Goal: Entertainment & Leisure: Consume media (video, audio)

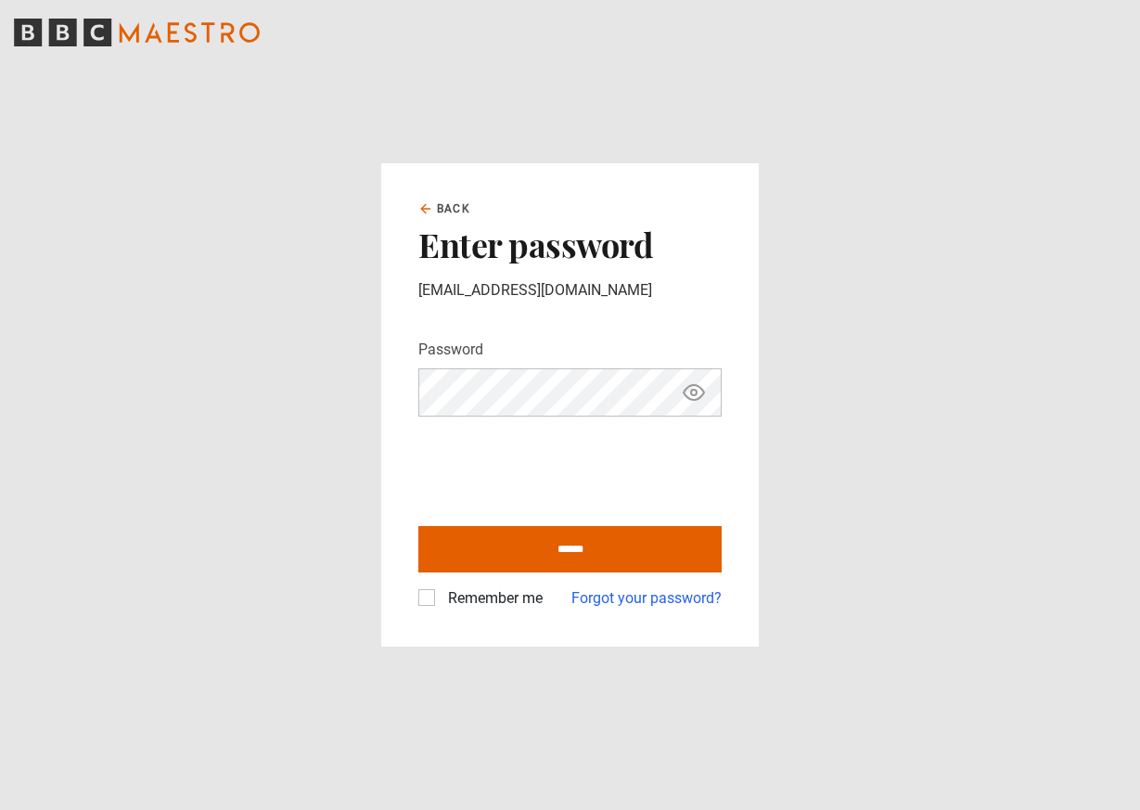
click at [431, 607] on div "Remember me" at bounding box center [480, 598] width 124 height 22
click at [441, 595] on label "Remember me" at bounding box center [492, 598] width 102 height 22
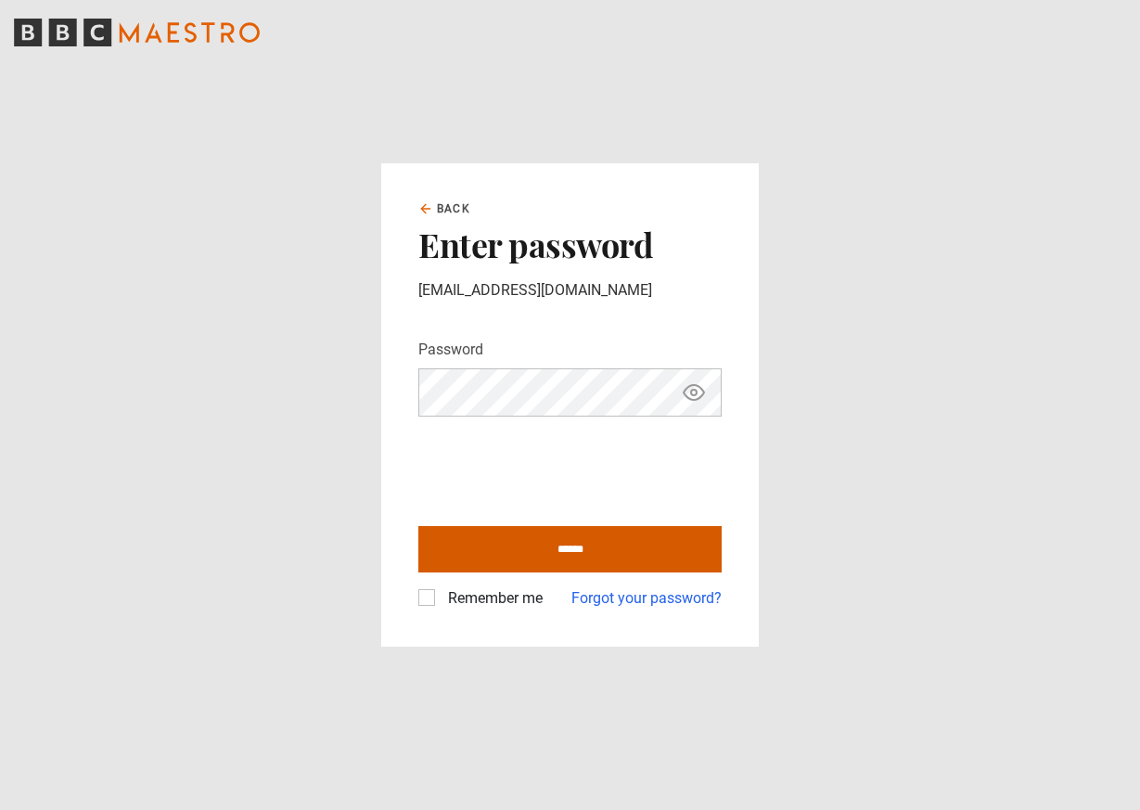
click at [556, 555] on input "******" at bounding box center [569, 549] width 303 height 46
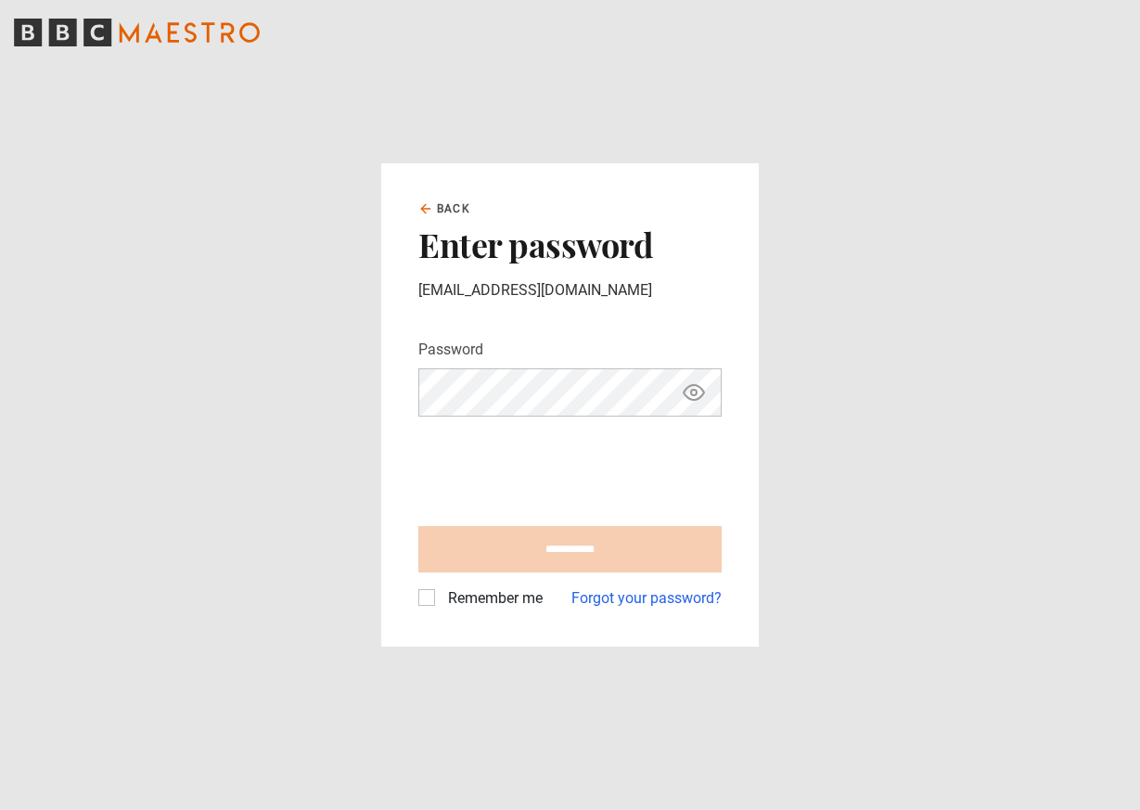
type input "**********"
click at [694, 393] on icon "Show password" at bounding box center [694, 392] width 22 height 22
click at [694, 393] on icon "Hide password" at bounding box center [693, 392] width 20 height 20
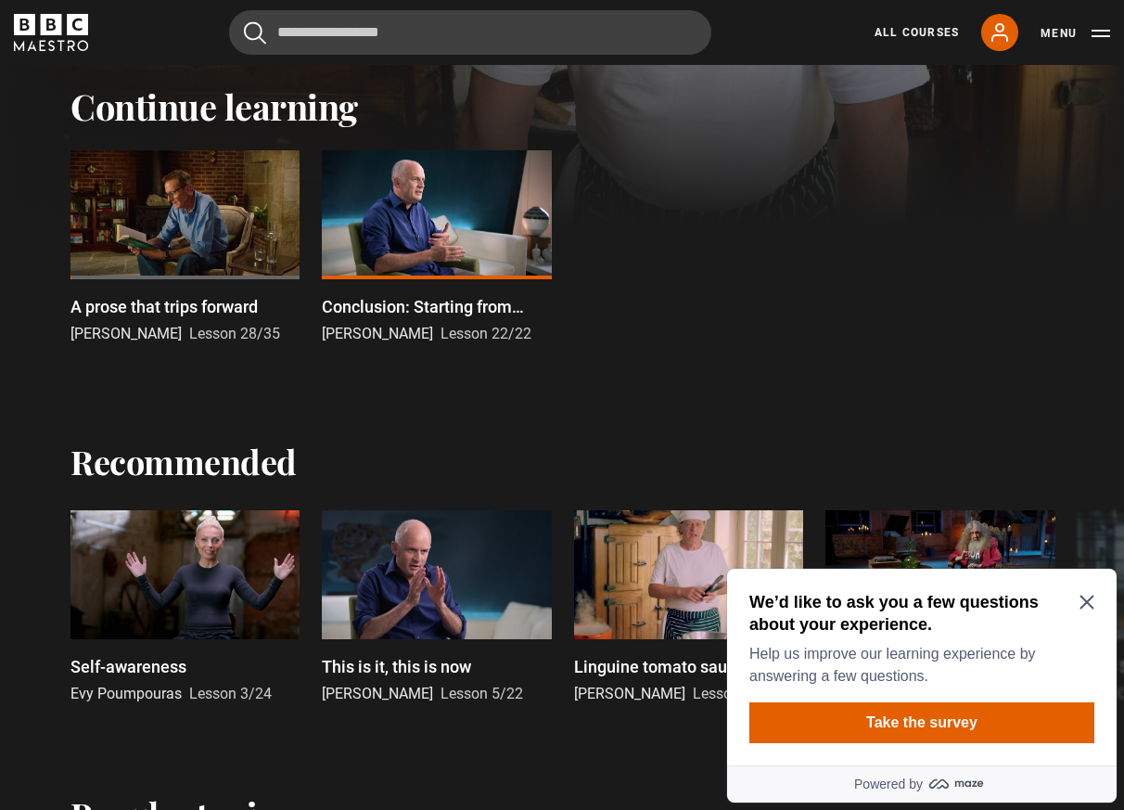
click at [1088, 606] on icon "Close Maze Prompt" at bounding box center [1086, 601] width 15 height 15
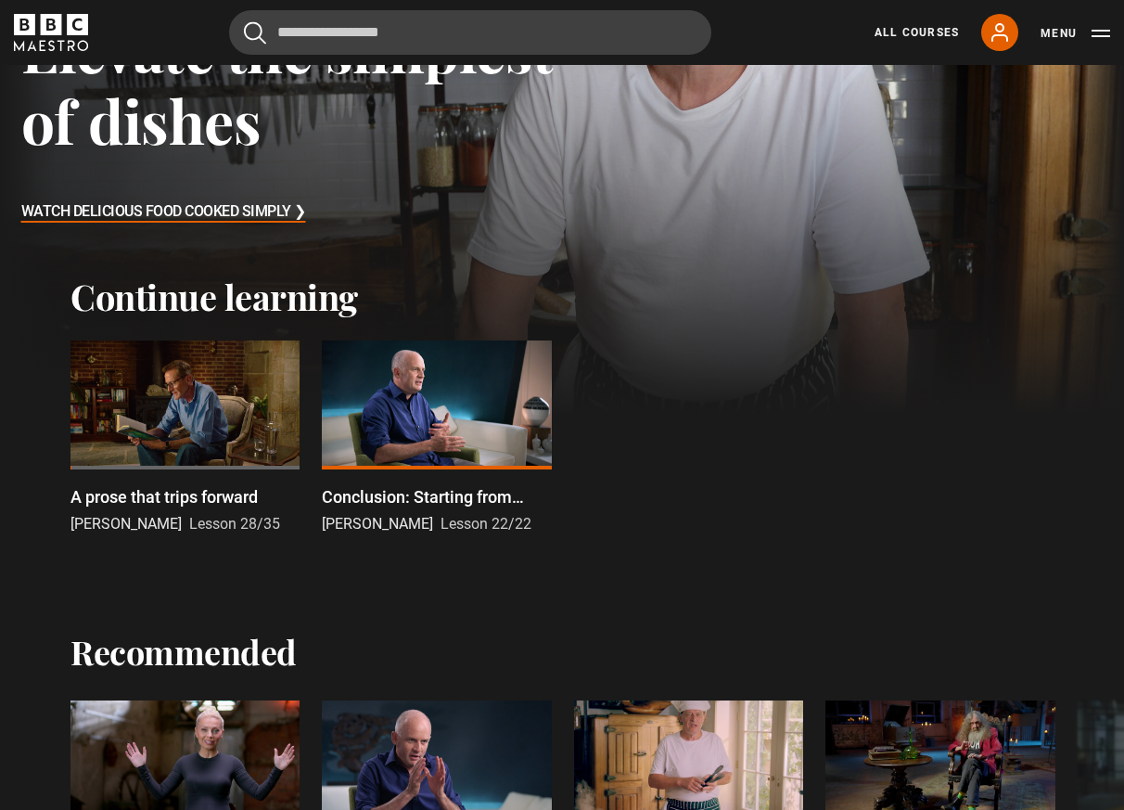
scroll to position [284, 0]
click at [137, 413] on div at bounding box center [184, 403] width 229 height 129
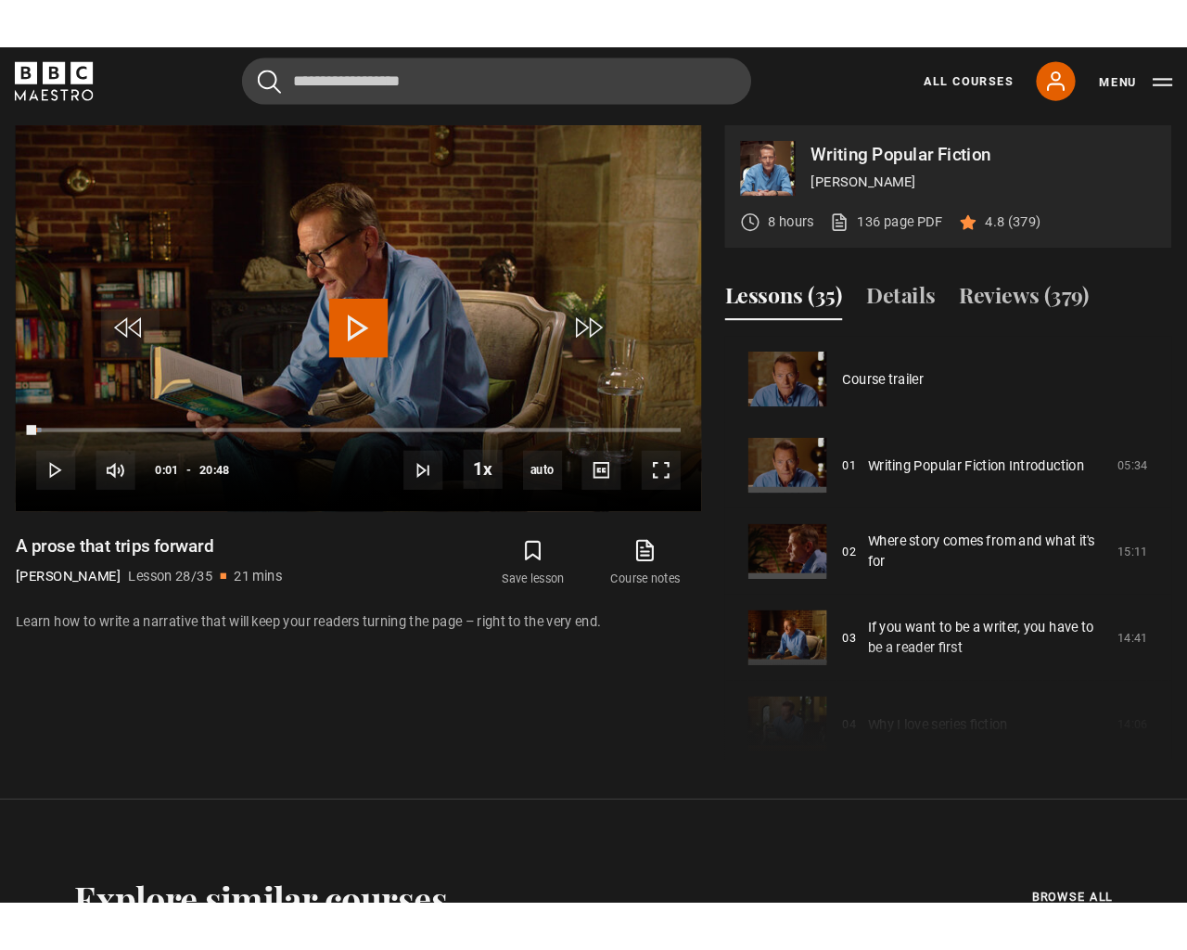
scroll to position [2203, 0]
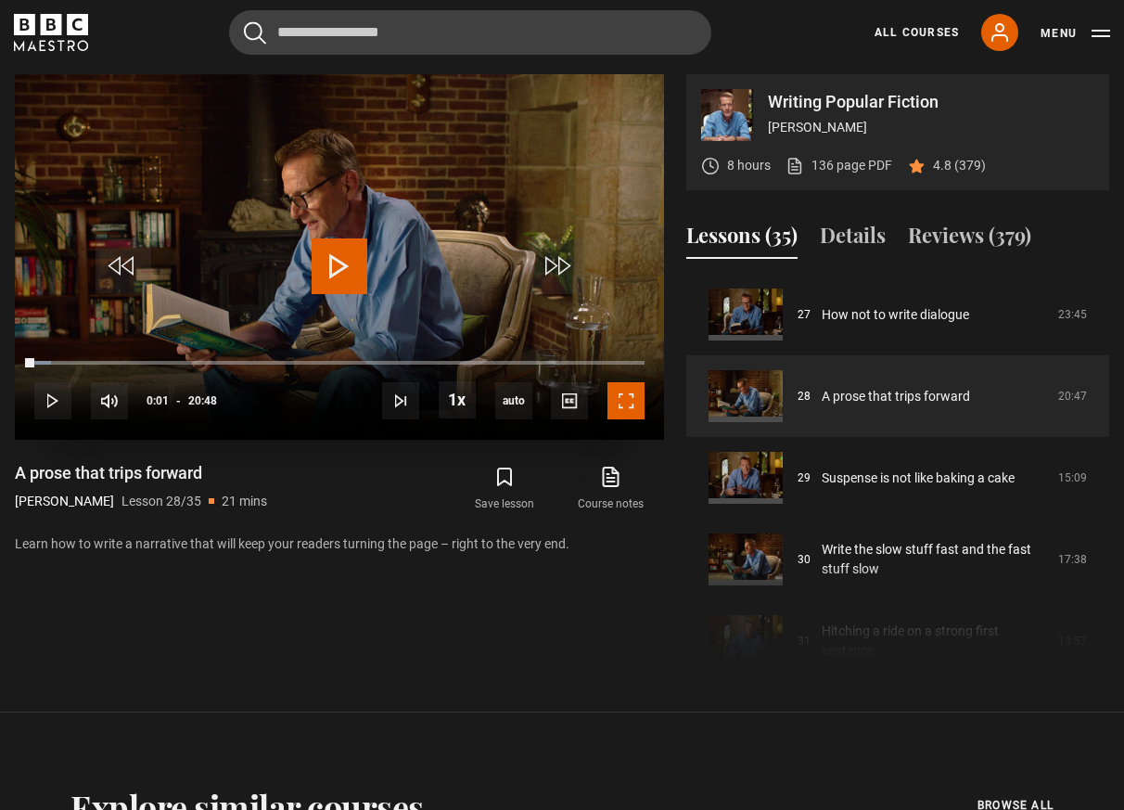
click at [629, 400] on span "Video Player" at bounding box center [625, 400] width 37 height 37
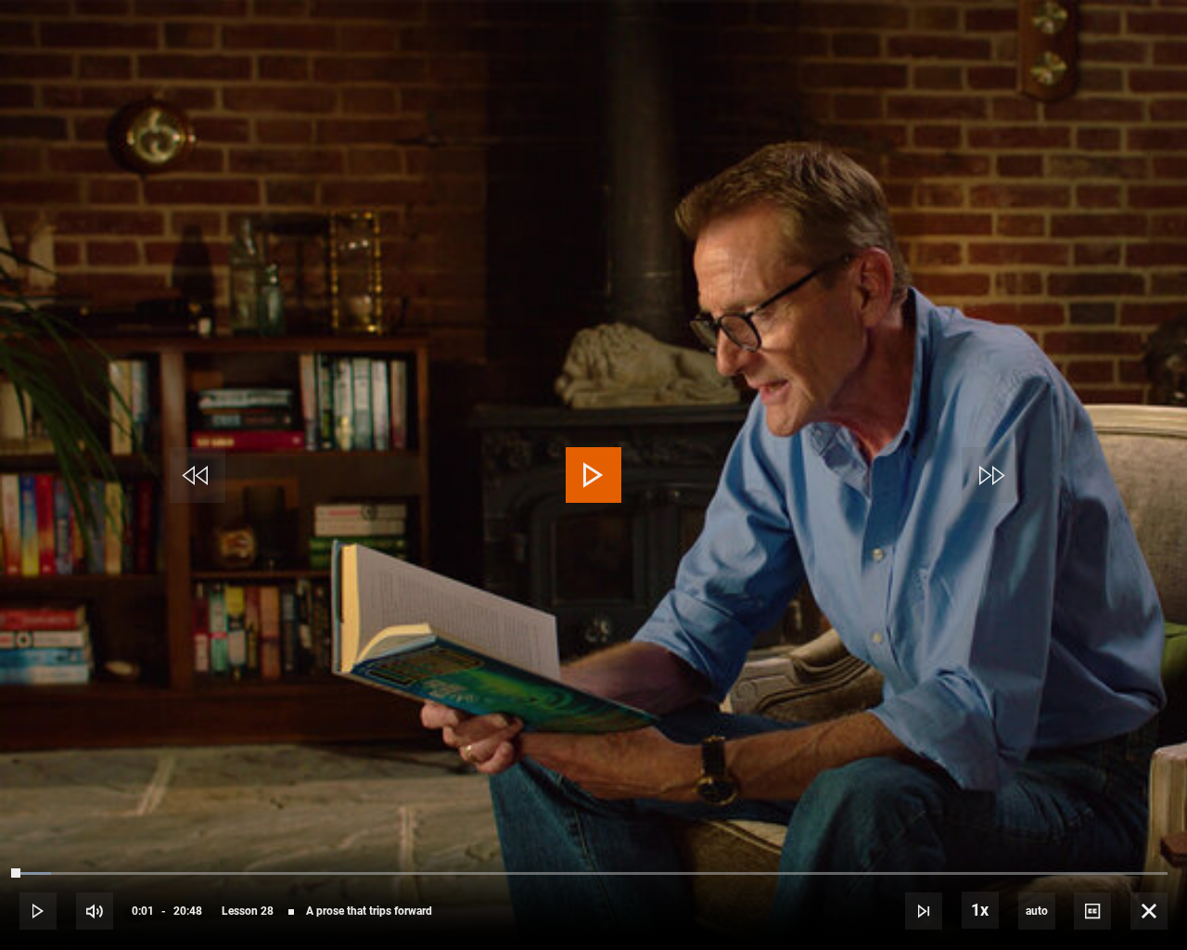
click at [620, 484] on span "Video Player" at bounding box center [594, 475] width 56 height 56
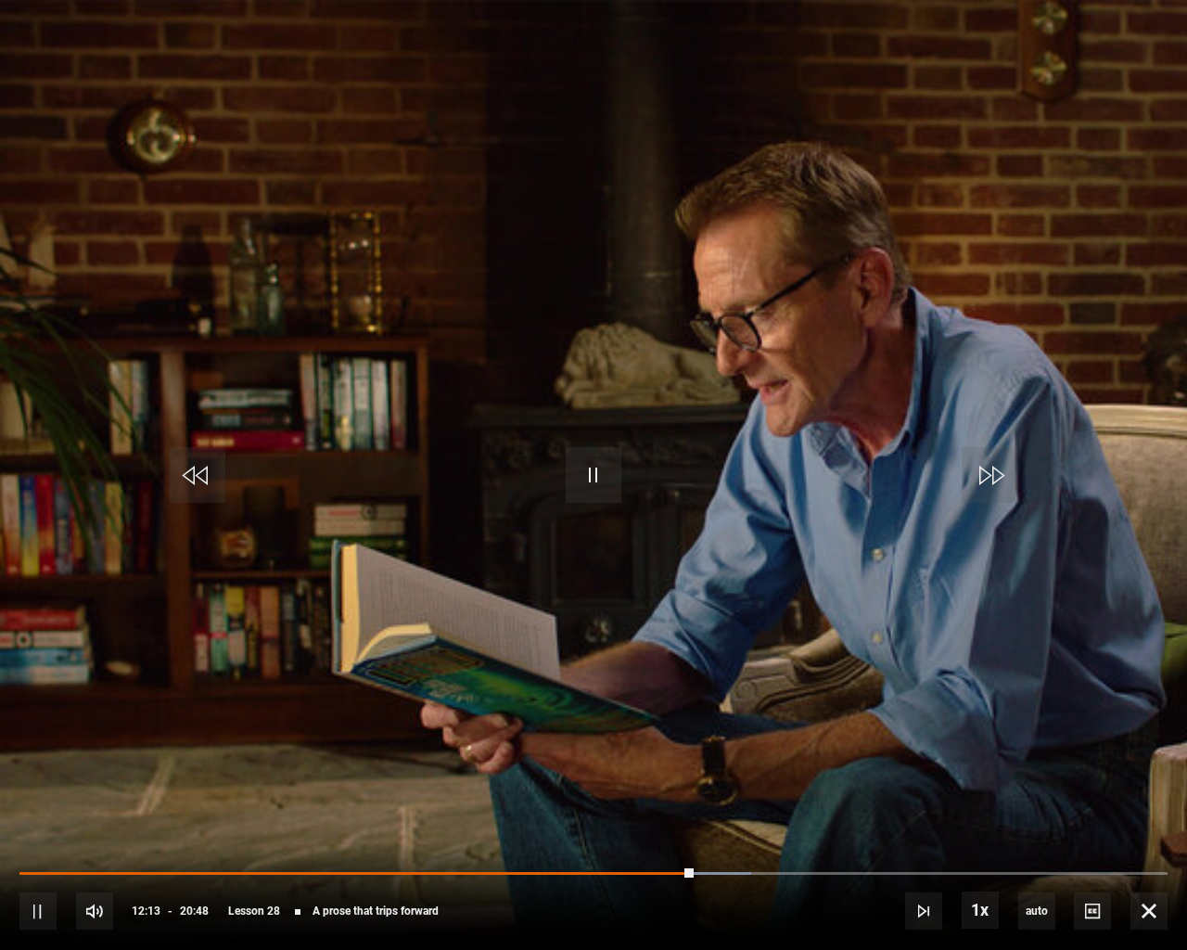
click at [888, 9] on video-js "Video Player is loading. Play Lesson A prose that trips forward 10s Skip Back 1…" at bounding box center [593, 475] width 1187 height 950
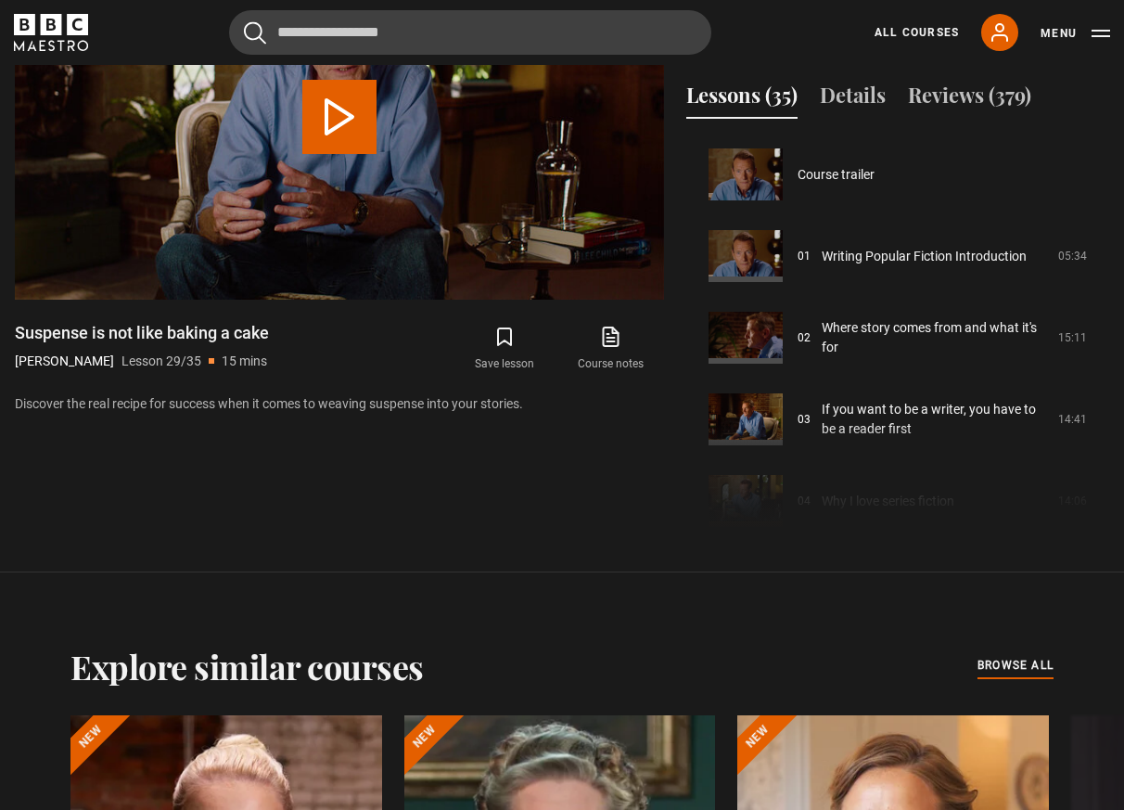
scroll to position [2285, 0]
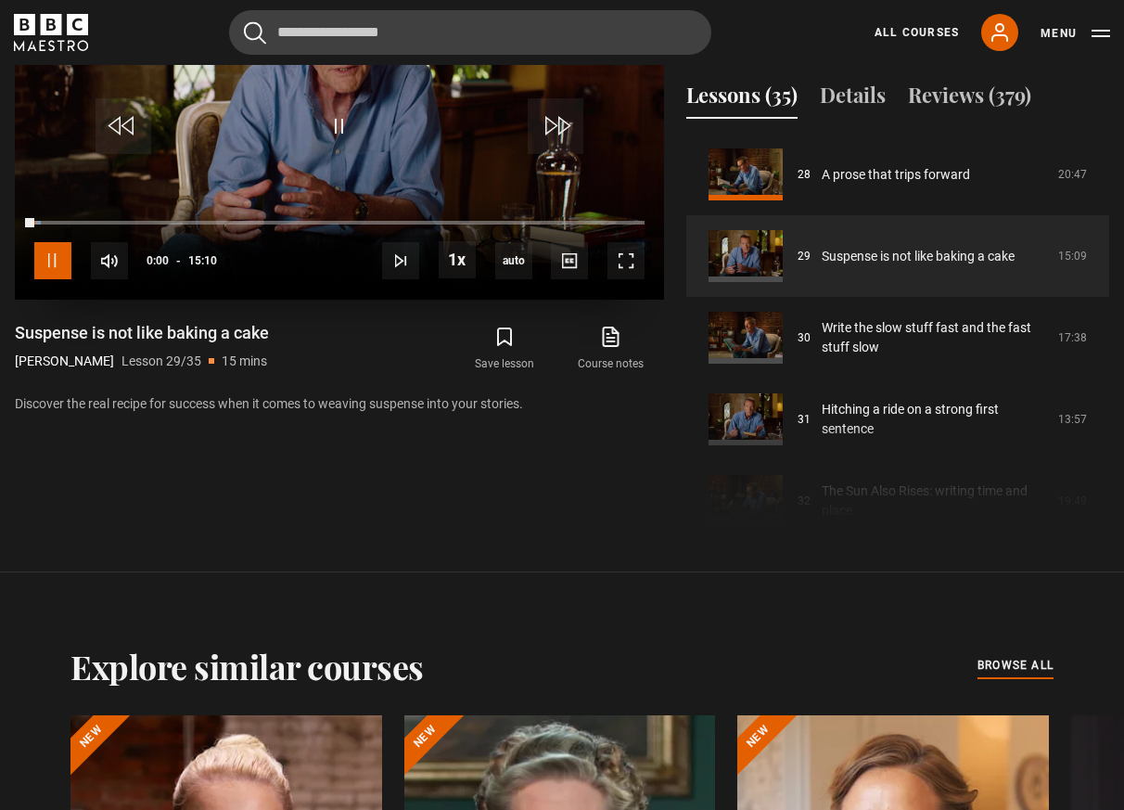
click at [49, 268] on span "Video Player" at bounding box center [52, 260] width 37 height 37
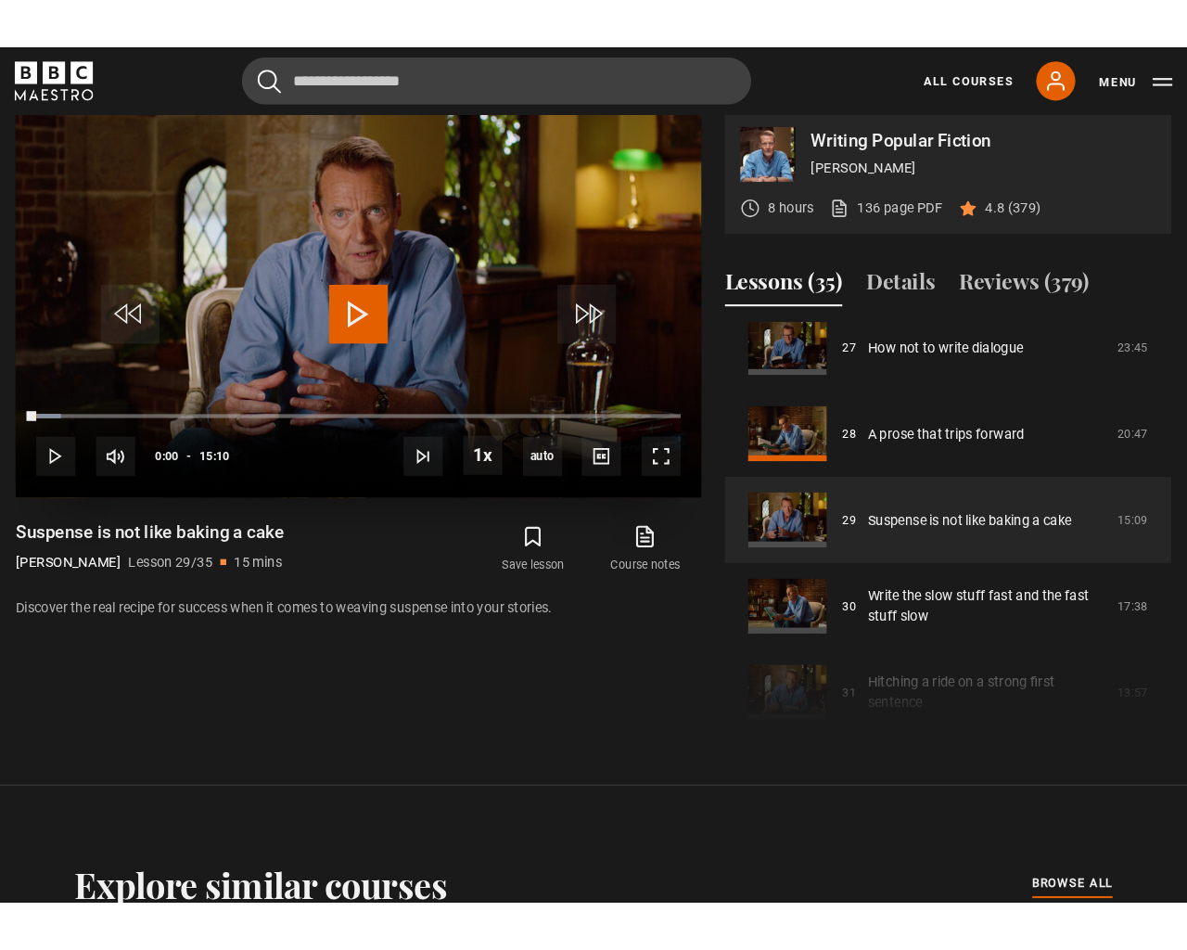
scroll to position [770, 0]
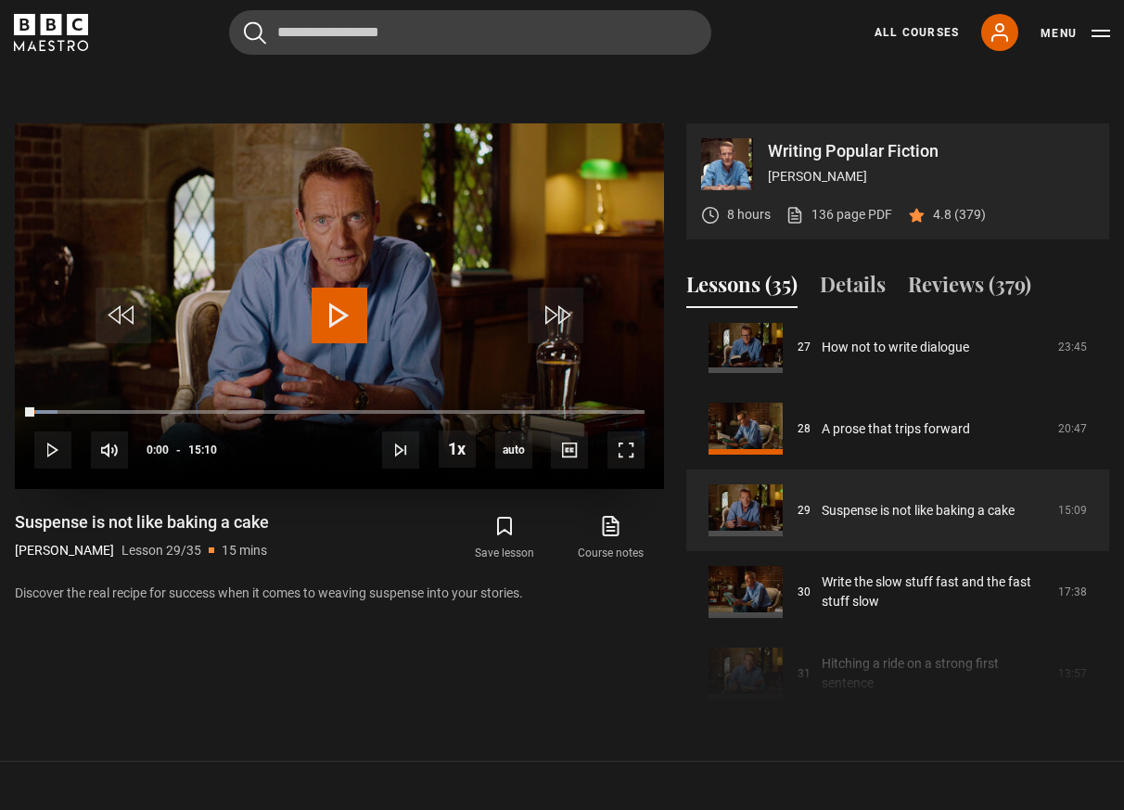
click at [343, 321] on span "Video Player" at bounding box center [340, 315] width 56 height 56
click at [619, 446] on span "Video Player" at bounding box center [625, 449] width 37 height 37
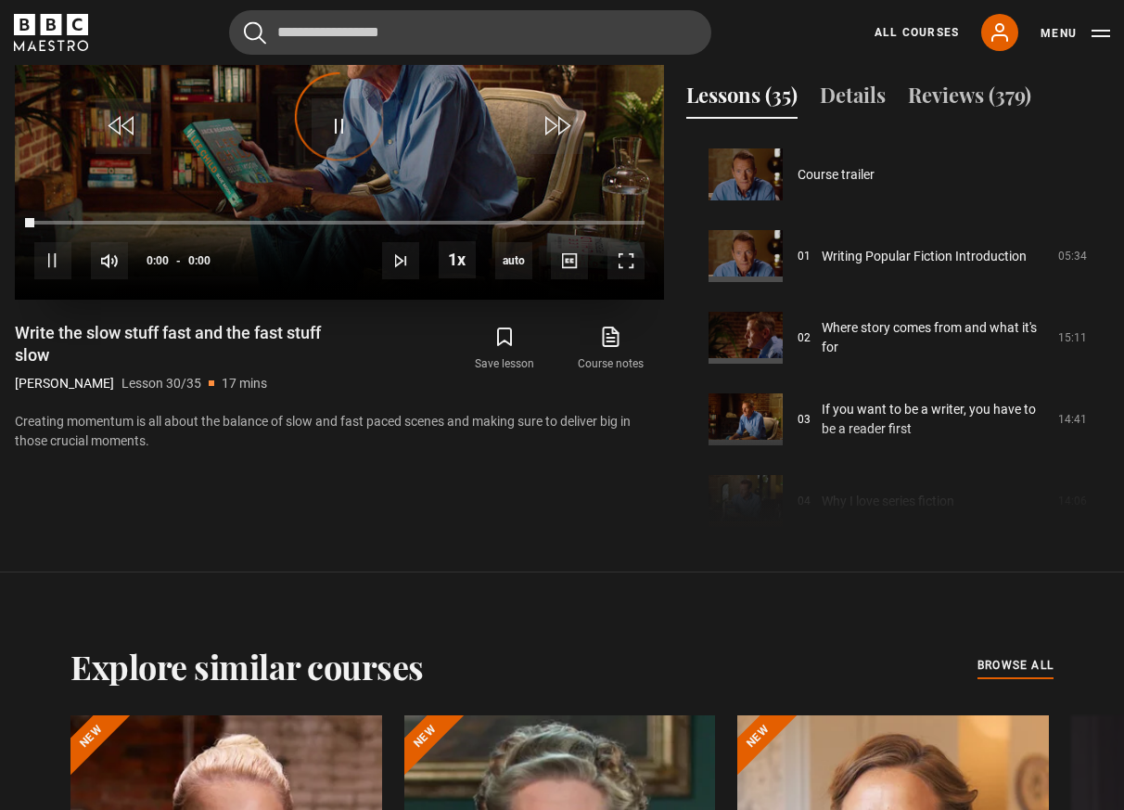
scroll to position [2367, 0]
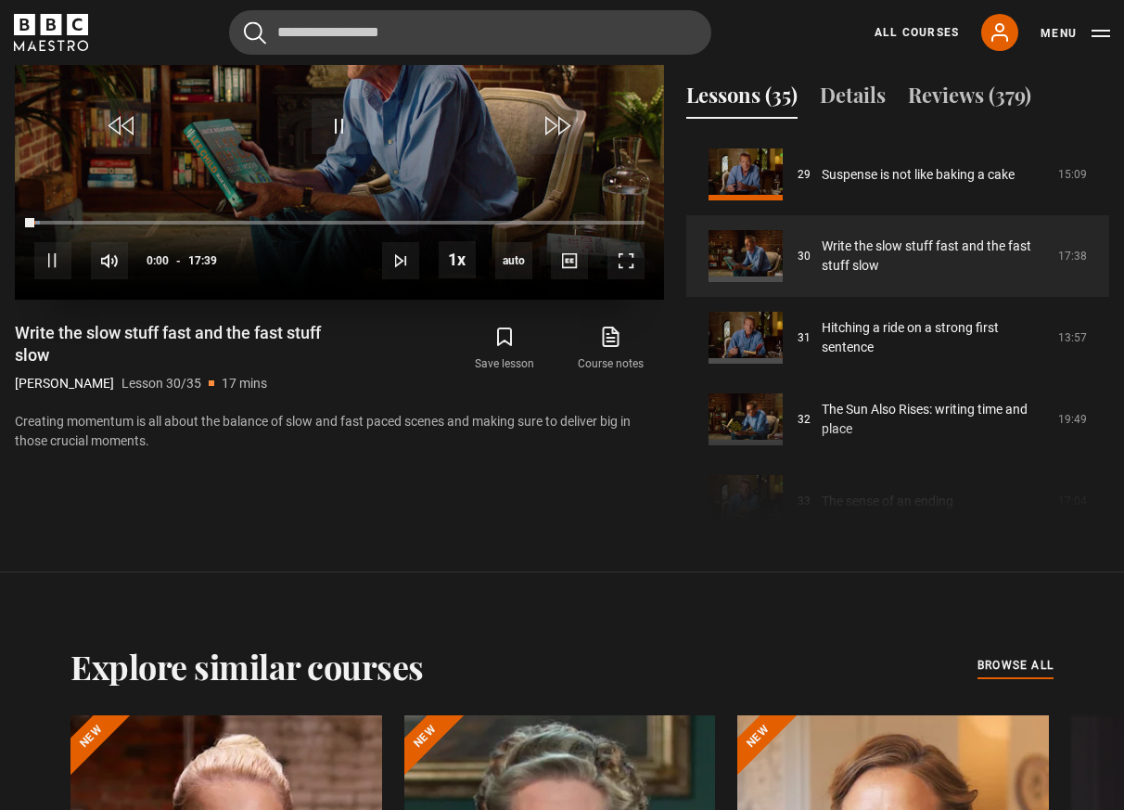
click at [53, 252] on span "Video Player" at bounding box center [52, 260] width 37 height 37
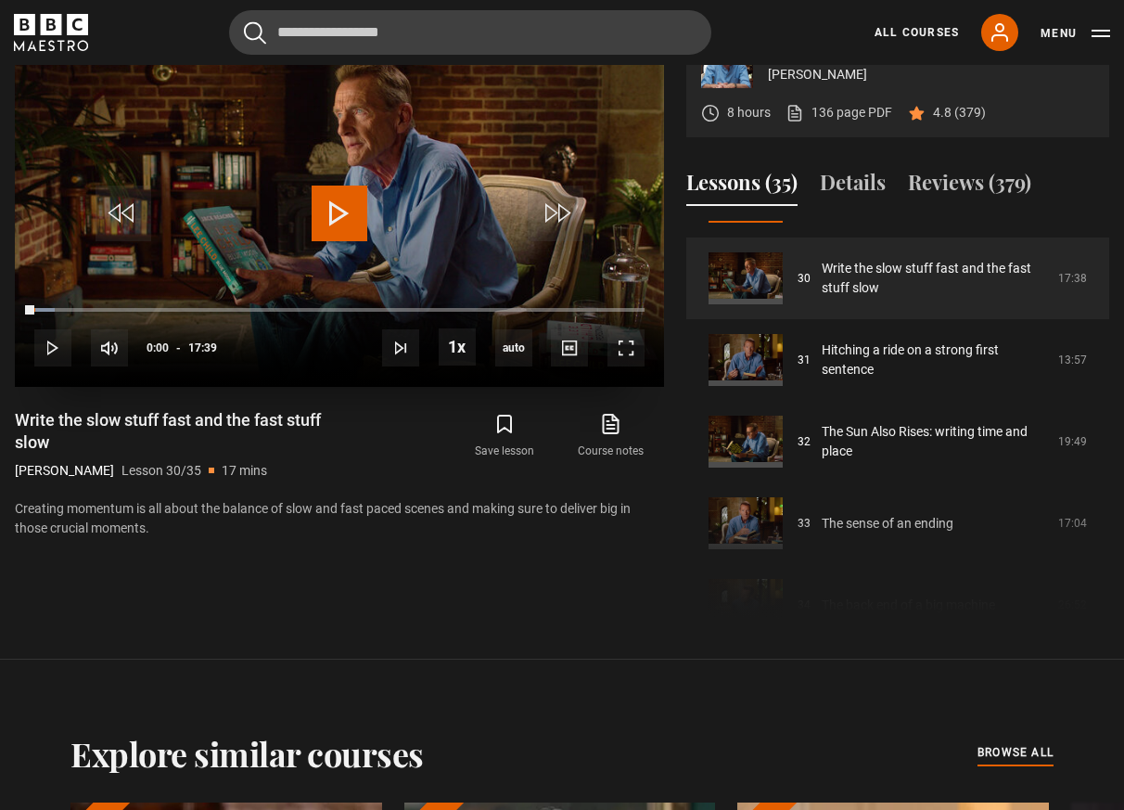
scroll to position [864, 0]
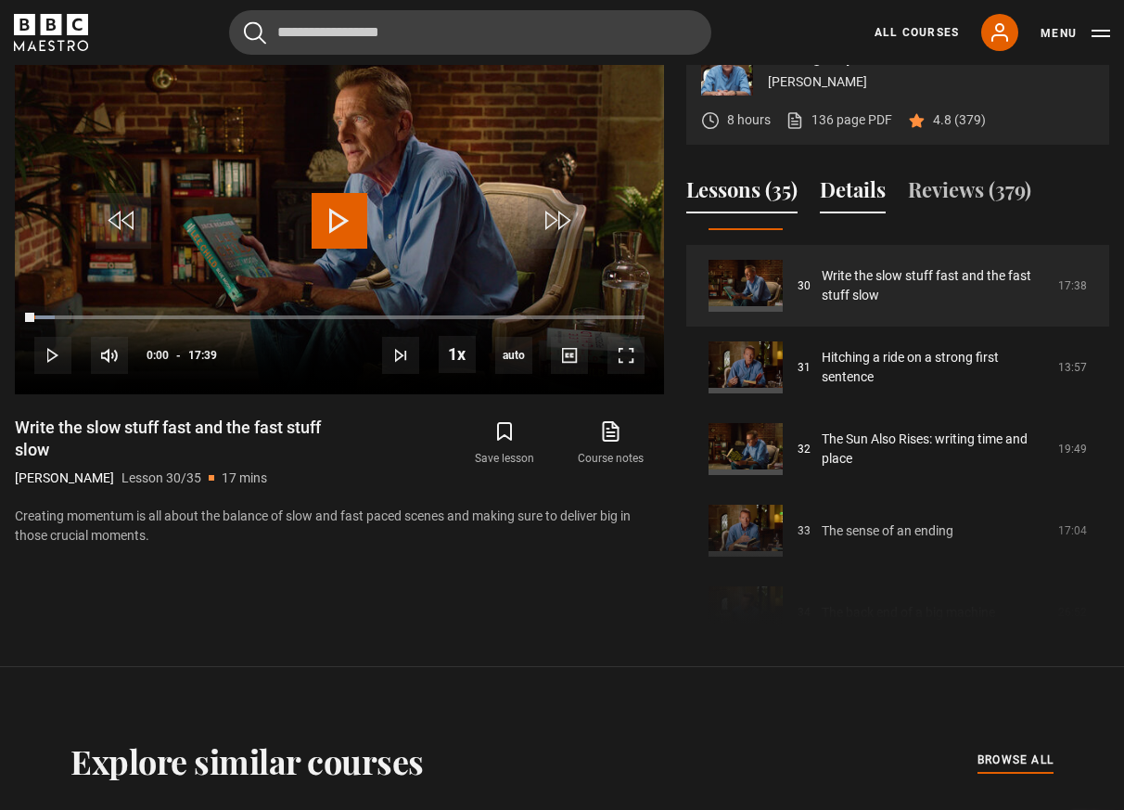
click at [862, 192] on button "Details" at bounding box center [853, 193] width 66 height 39
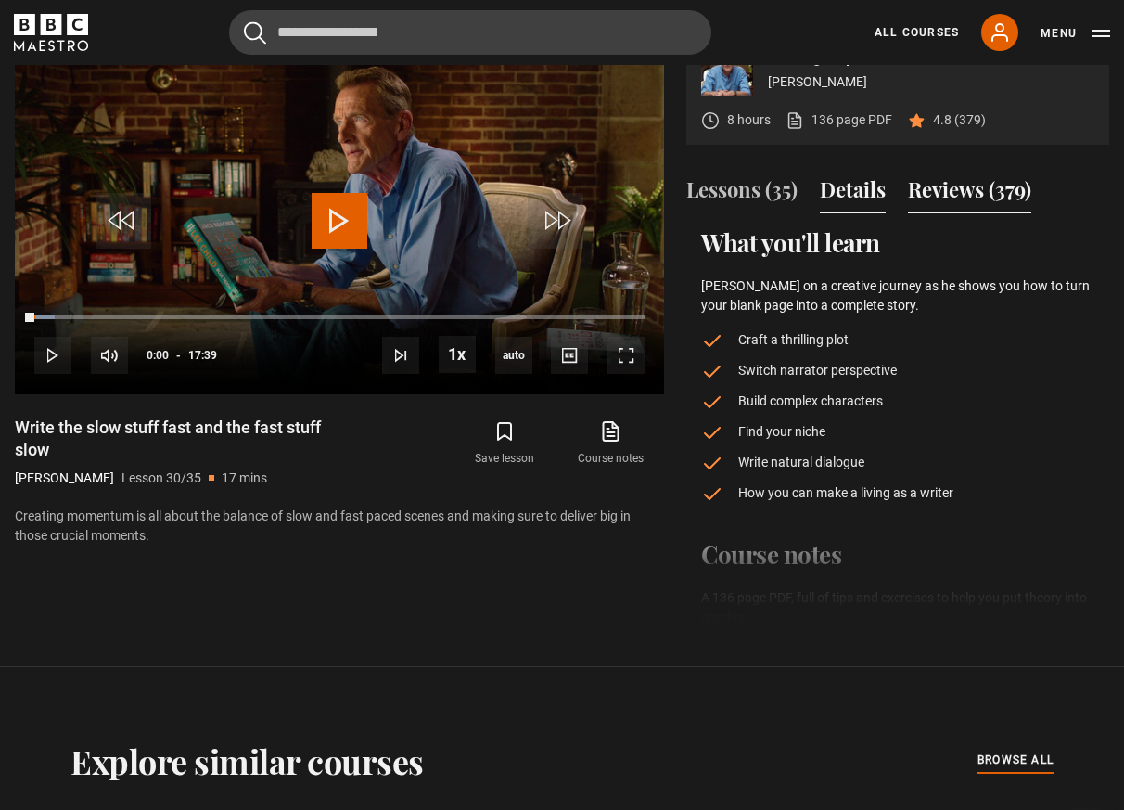
click at [976, 198] on button "Reviews (379)" at bounding box center [969, 193] width 123 height 39
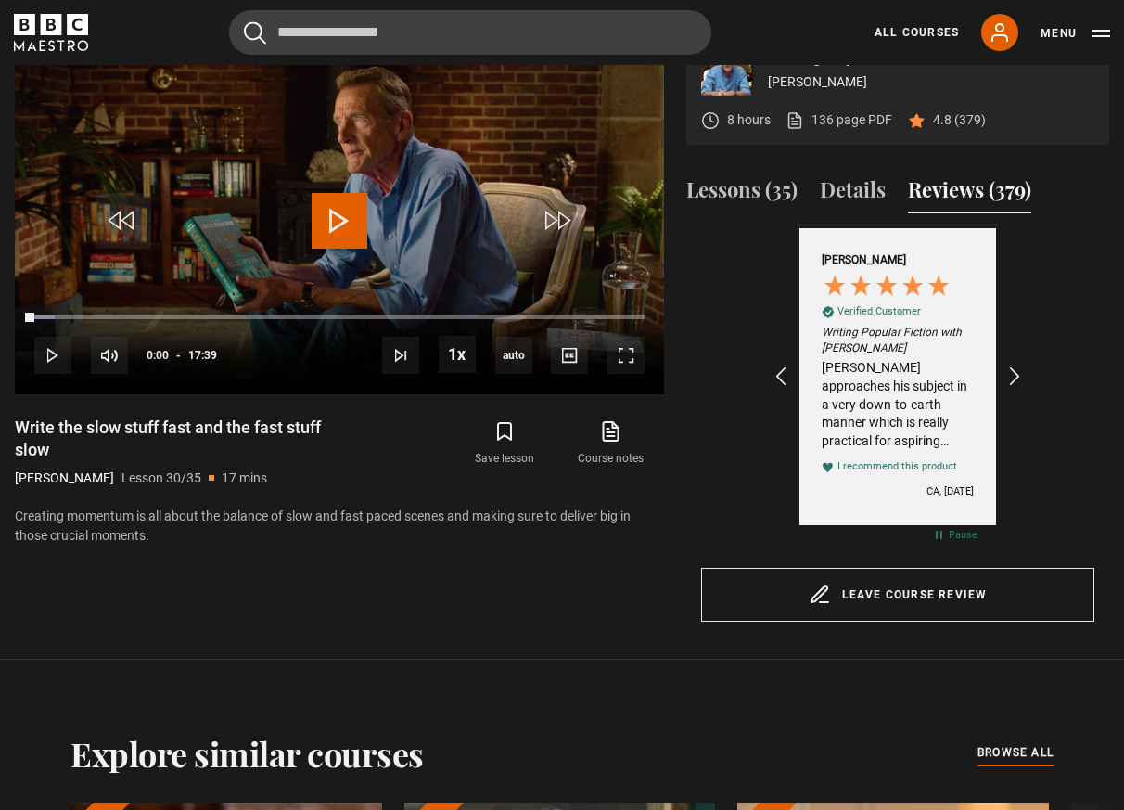
click at [1027, 365] on div "Excellent 4.8 average 379 reviews Brian R Verified Customer Writing Popular Fic…" at bounding box center [897, 390] width 393 height 325
click at [1017, 371] on icon "REVIEWS.io Carousel Scroll Right" at bounding box center [1016, 377] width 26 height 26
click at [1020, 376] on icon "REVIEWS.io Carousel Scroll Right" at bounding box center [1016, 377] width 26 height 26
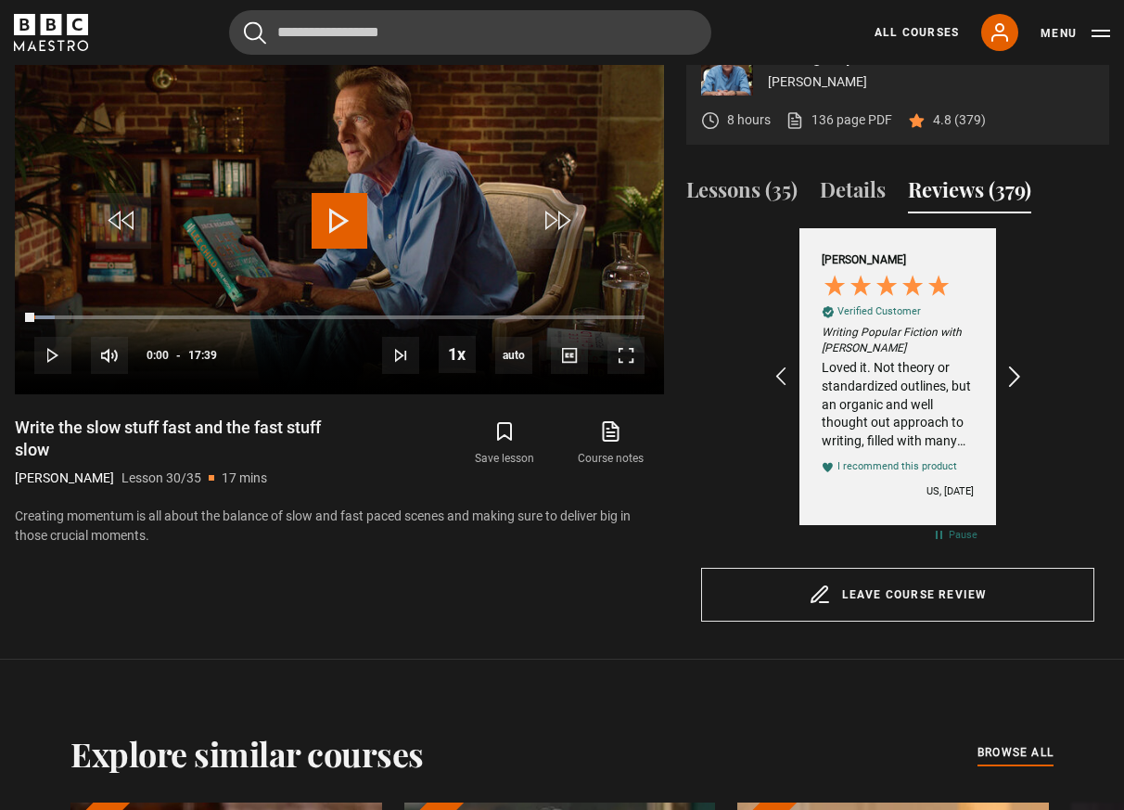
click at [1018, 376] on icon "REVIEWS.io Carousel Scroll Right" at bounding box center [1016, 377] width 26 height 26
click at [1011, 371] on icon "REVIEWS.io Carousel Scroll Right" at bounding box center [1016, 377] width 26 height 26
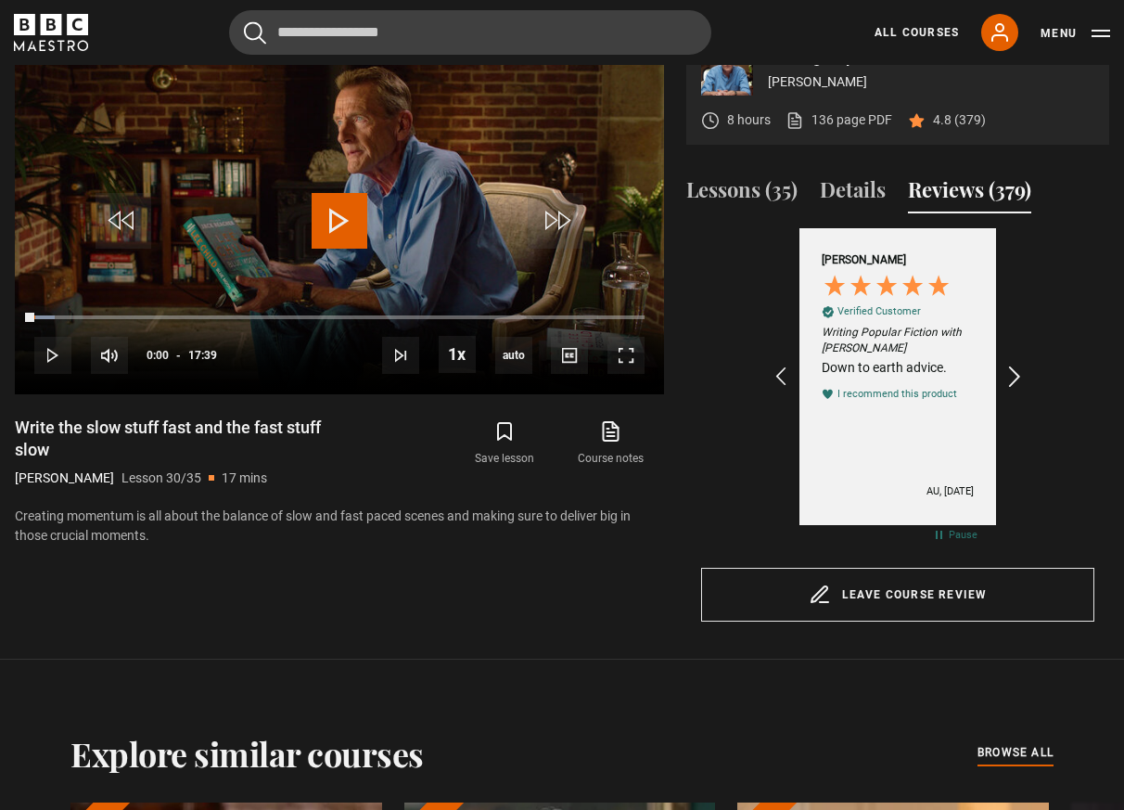
click at [1011, 371] on icon "REVIEWS.io Carousel Scroll Right" at bounding box center [1016, 377] width 26 height 26
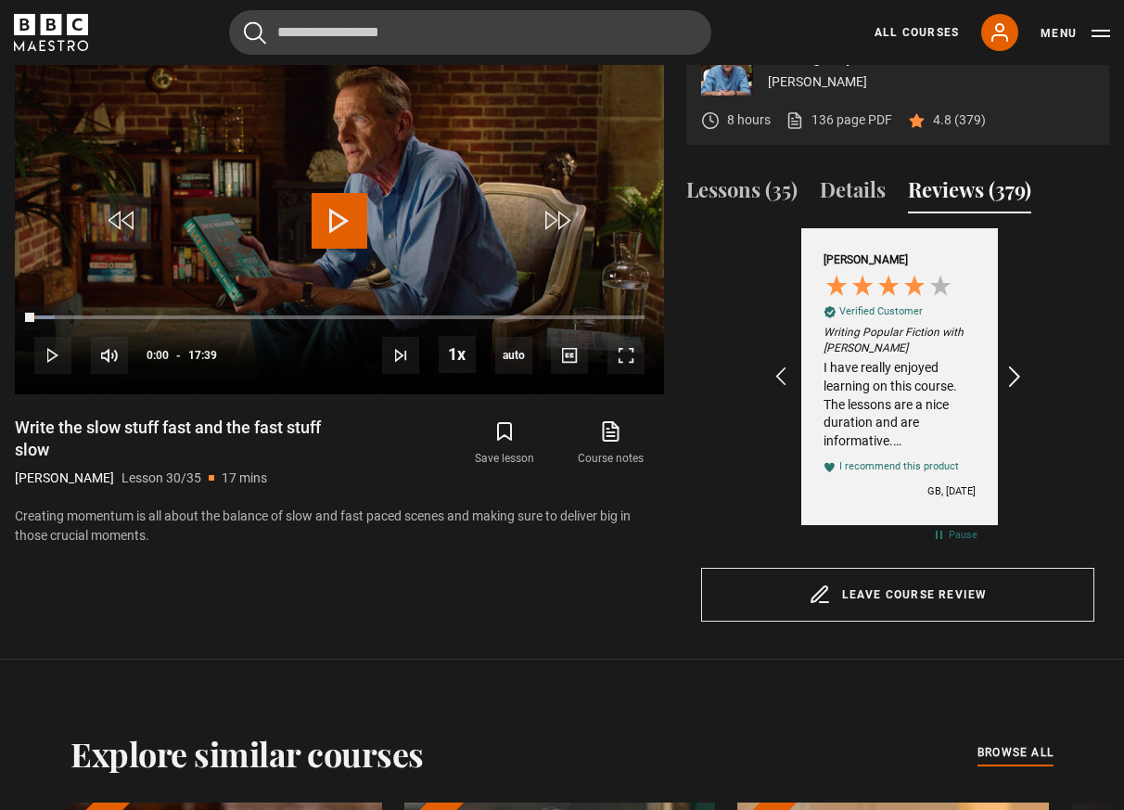
scroll to position [0, 1291]
click at [1011, 371] on icon "REVIEWS.io Carousel Scroll Right" at bounding box center [1016, 377] width 26 height 26
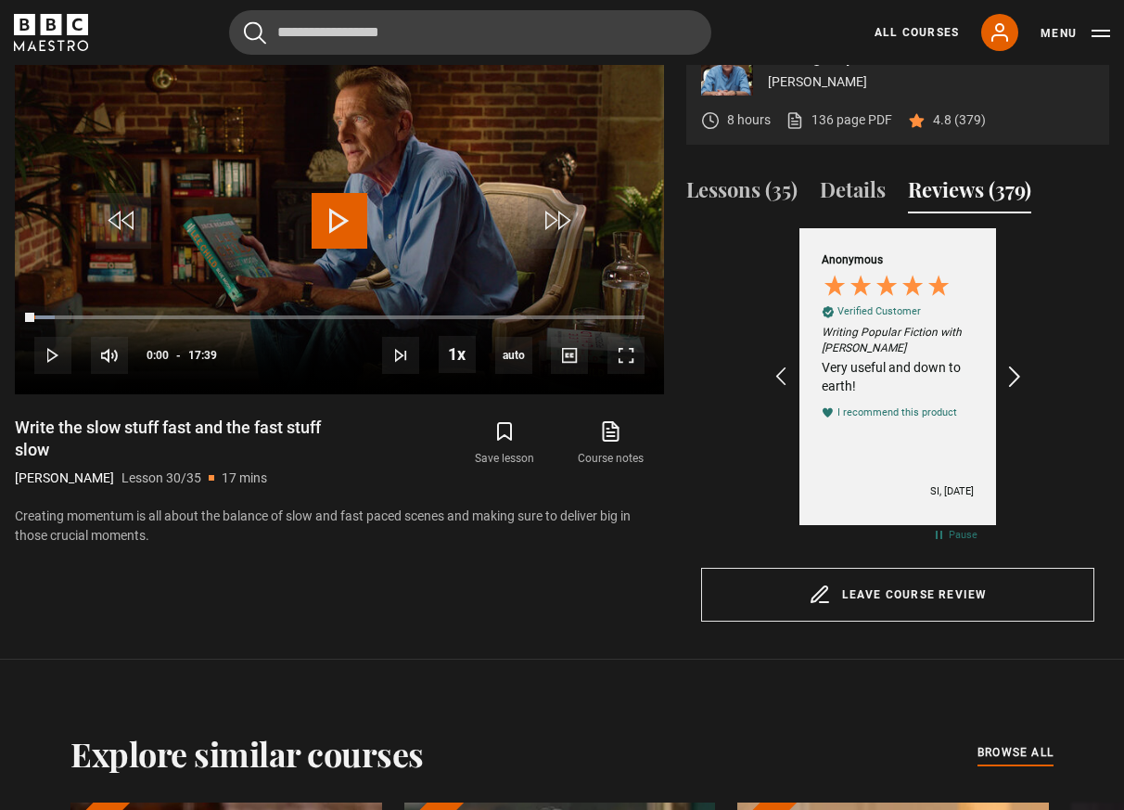
click at [1011, 371] on icon "REVIEWS.io Carousel Scroll Right" at bounding box center [1016, 377] width 26 height 26
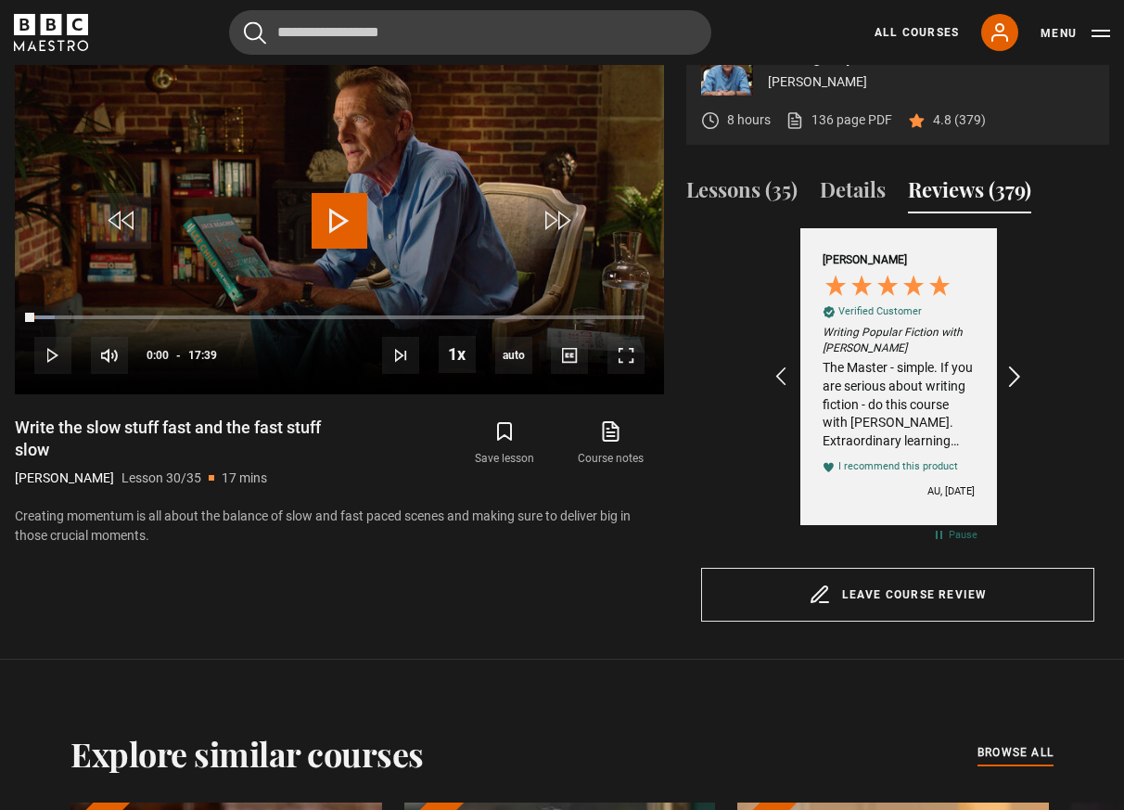
scroll to position [0, 1721]
click at [1011, 371] on icon "REVIEWS.io Carousel Scroll Right" at bounding box center [1016, 377] width 26 height 26
click at [915, 388] on div "Really interesting course. Ive read some of his books so its great to see a fac…" at bounding box center [898, 404] width 152 height 91
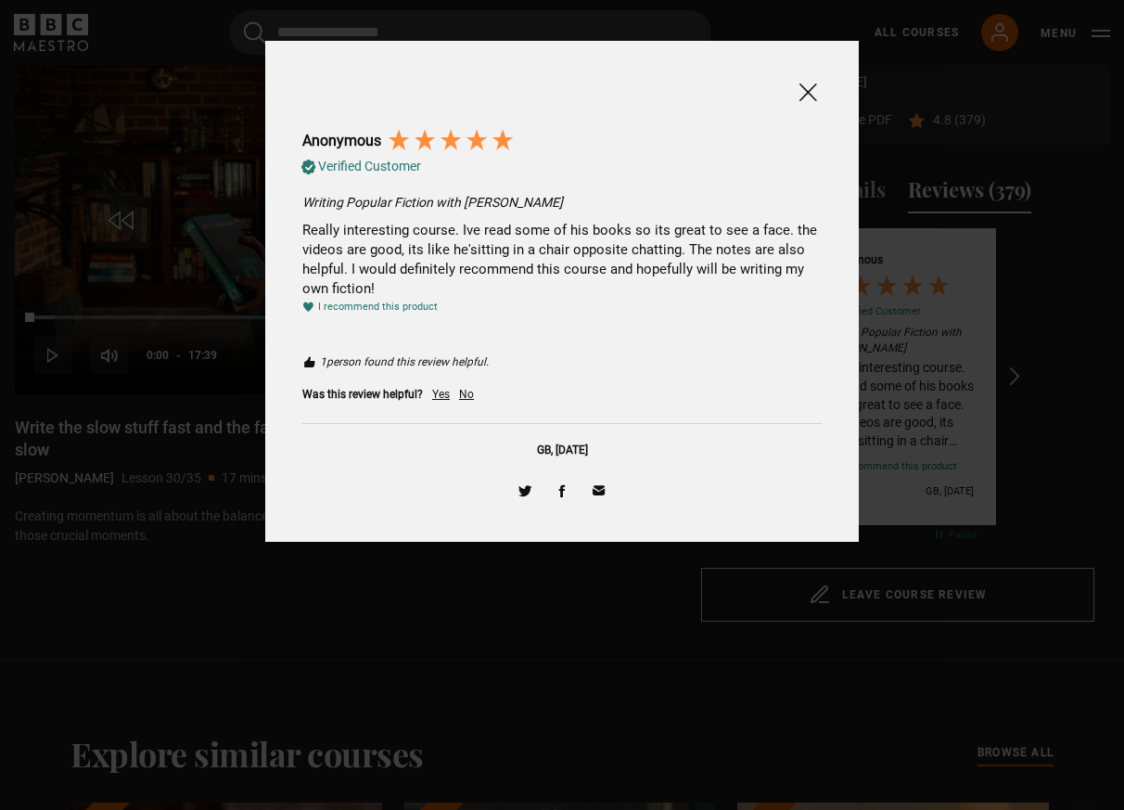
click at [833, 83] on div "Anonymous Verified Customer Writing Popular Fiction with Lee Child Really inter…" at bounding box center [562, 291] width 556 height 465
click at [803, 95] on span at bounding box center [808, 92] width 22 height 23
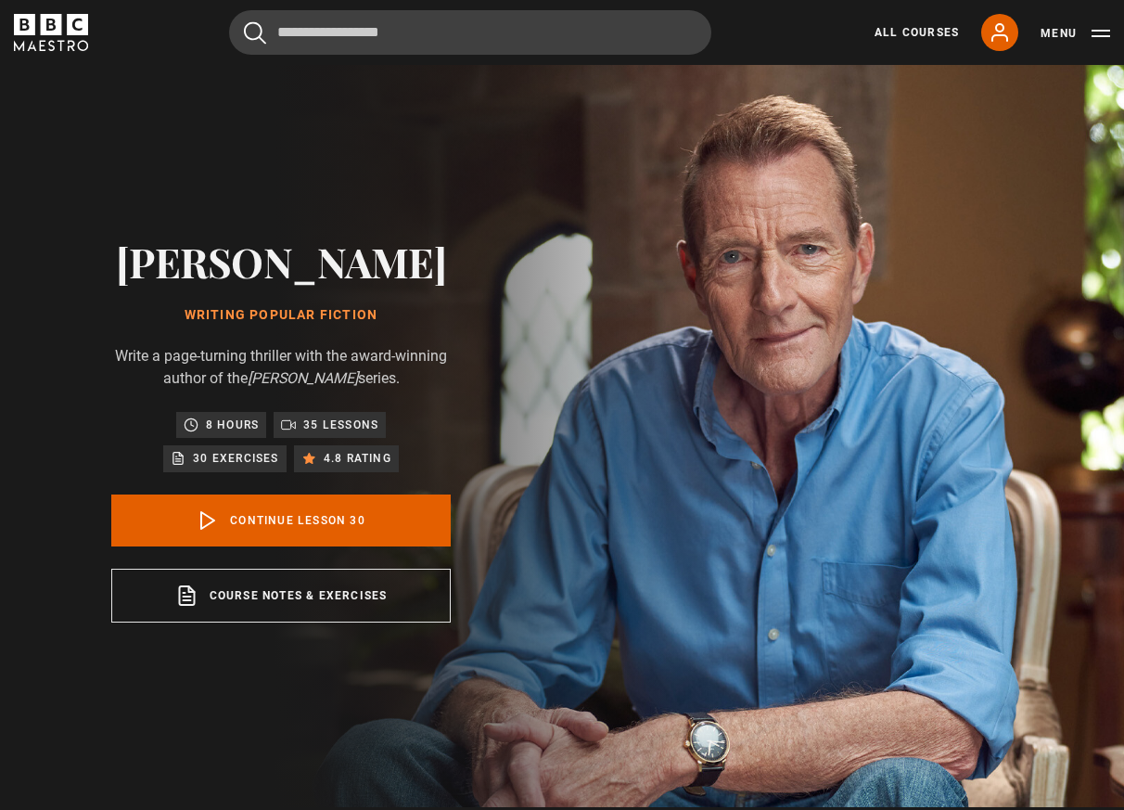
scroll to position [0, 0]
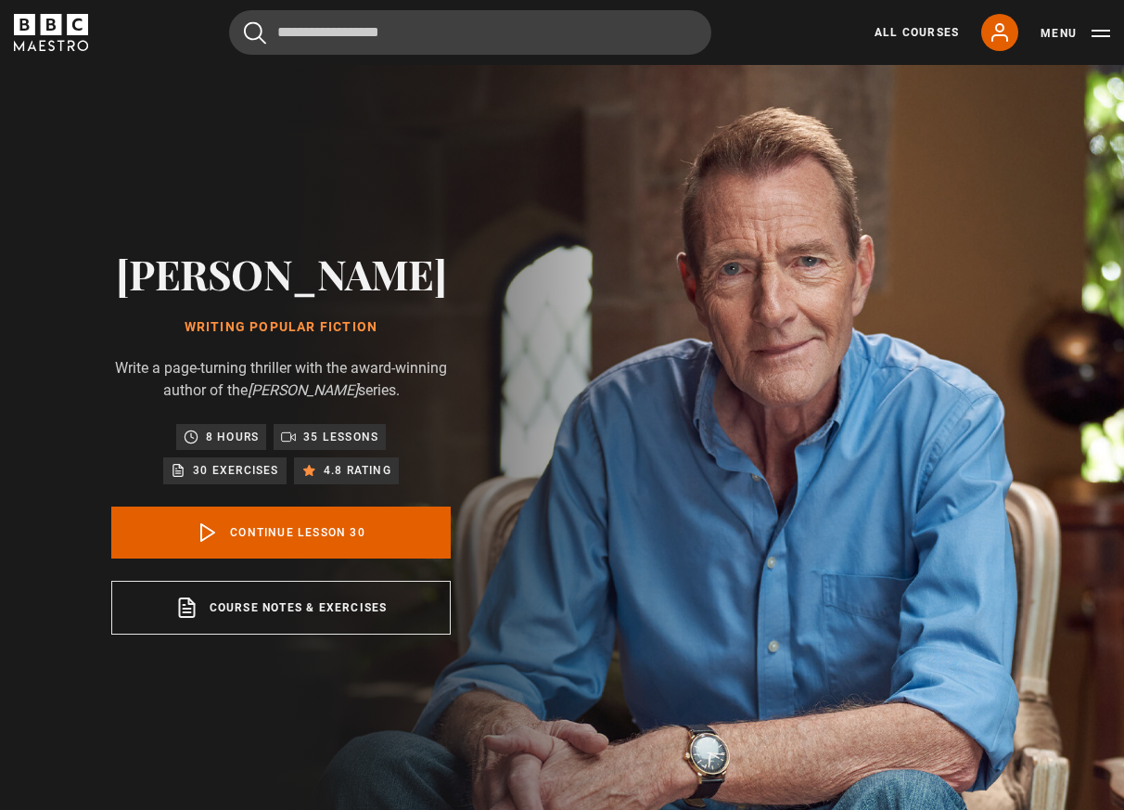
click at [19, 19] on icon "BBC Maestro" at bounding box center [24, 24] width 21 height 21
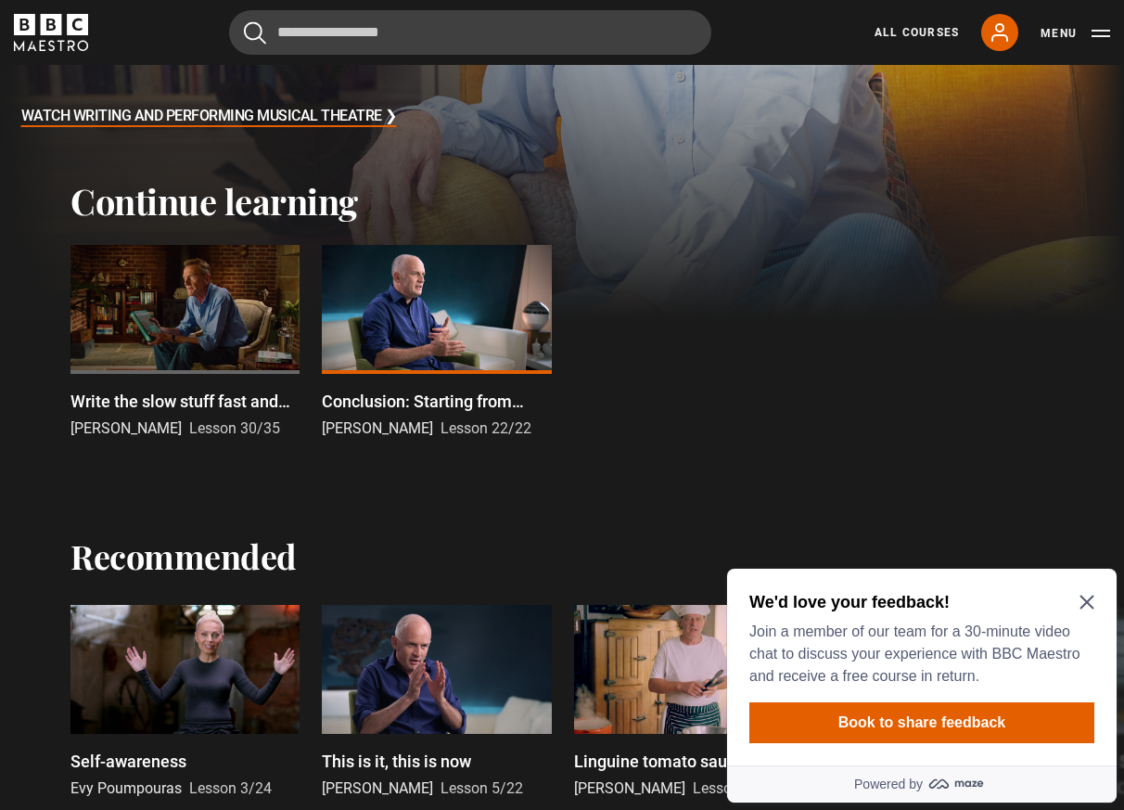
click at [1088, 607] on icon "Close Maze Prompt" at bounding box center [1086, 601] width 15 height 15
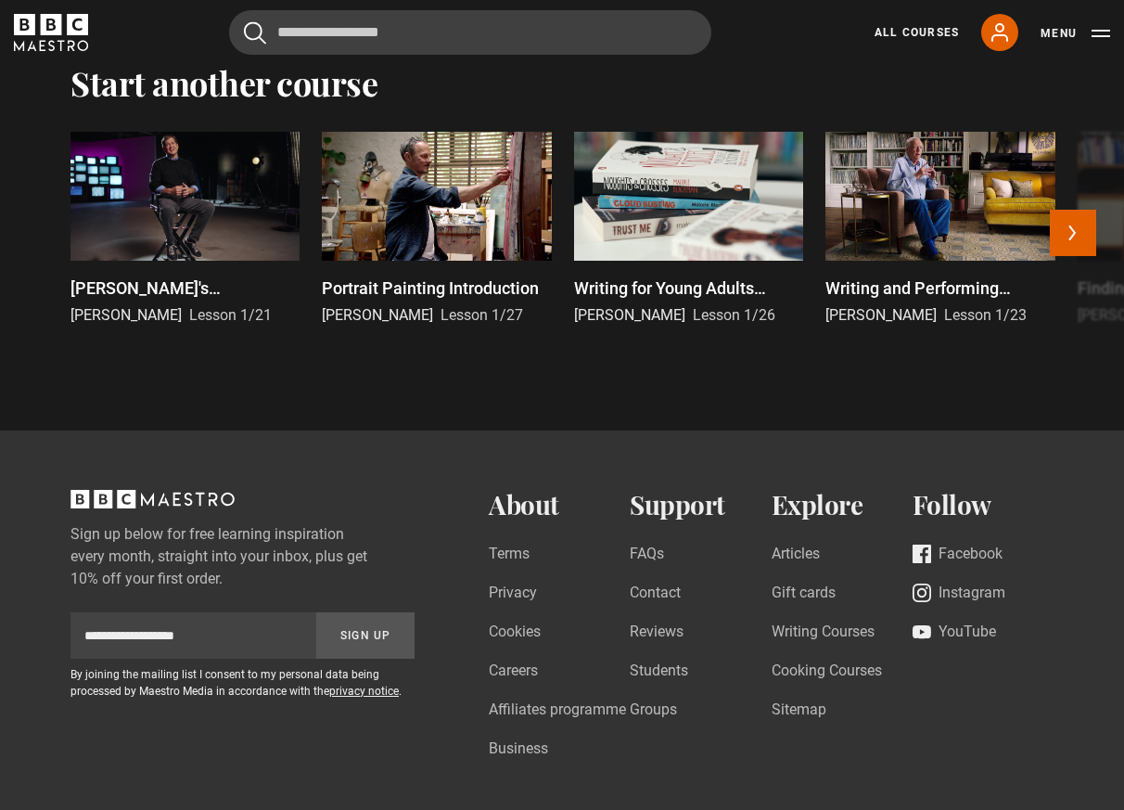
scroll to position [3595, 0]
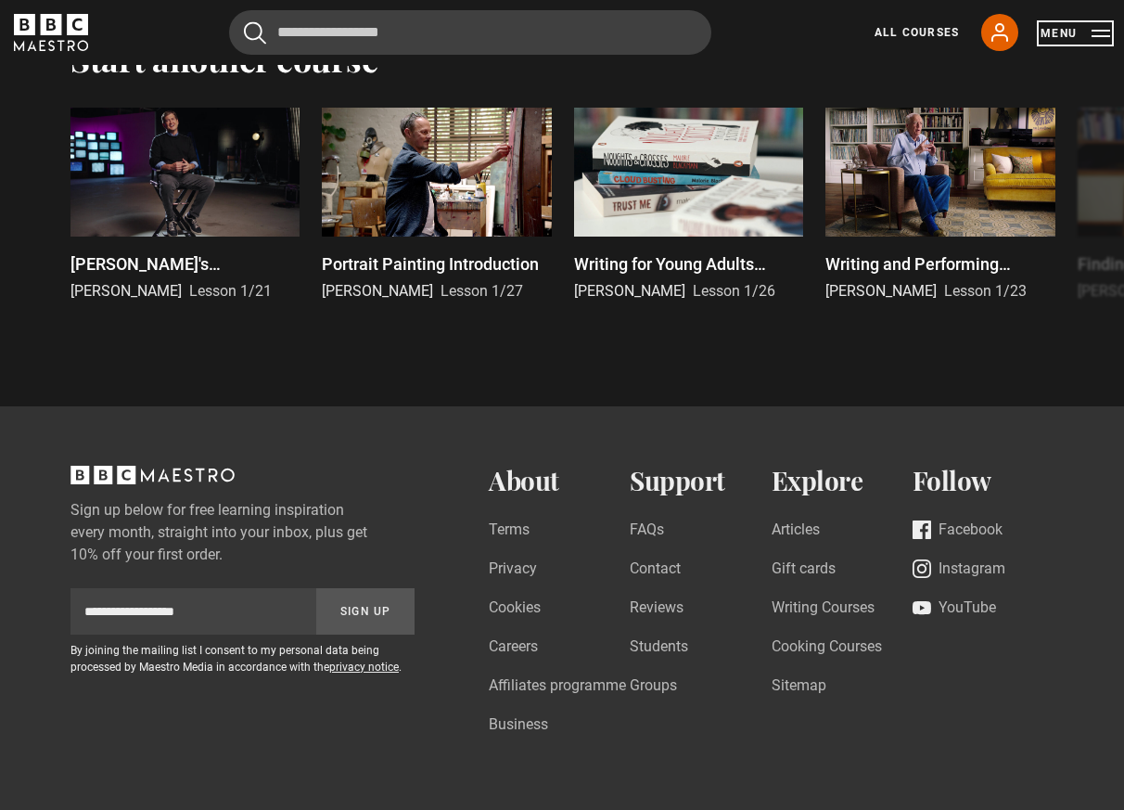
click at [1091, 34] on button "Menu" at bounding box center [1076, 33] width 70 height 19
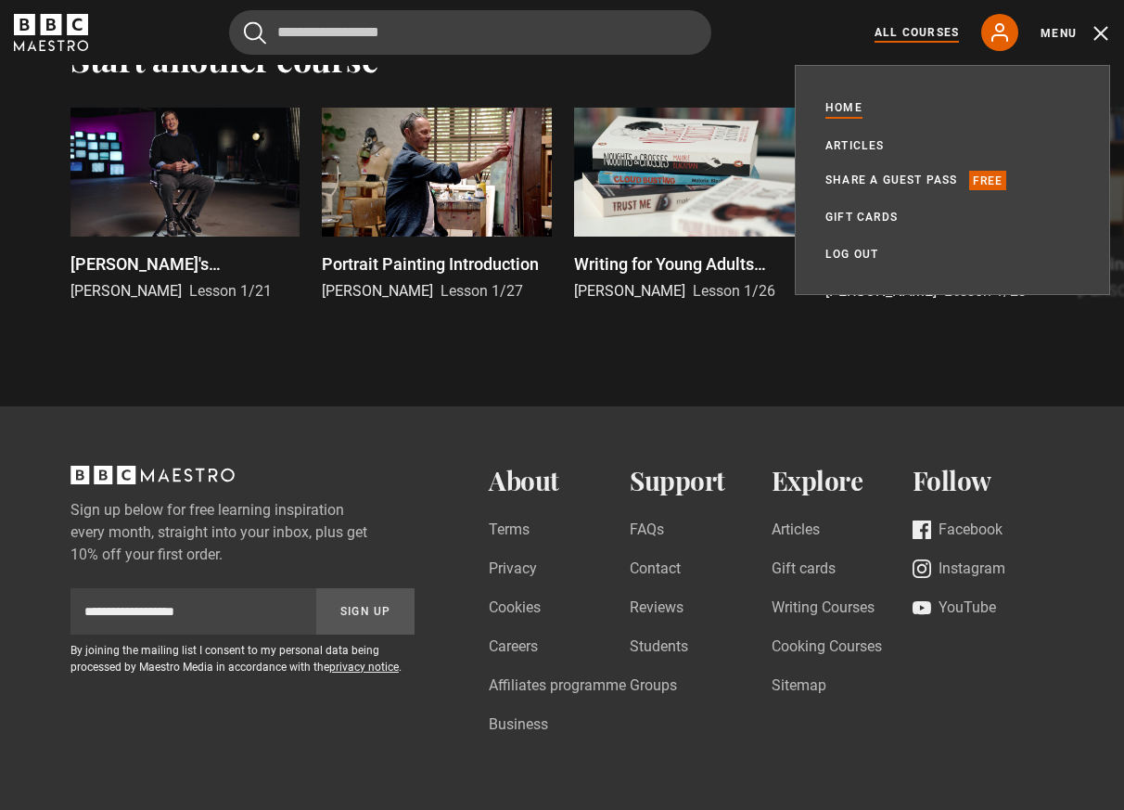
click at [909, 30] on link "All Courses" at bounding box center [917, 32] width 84 height 17
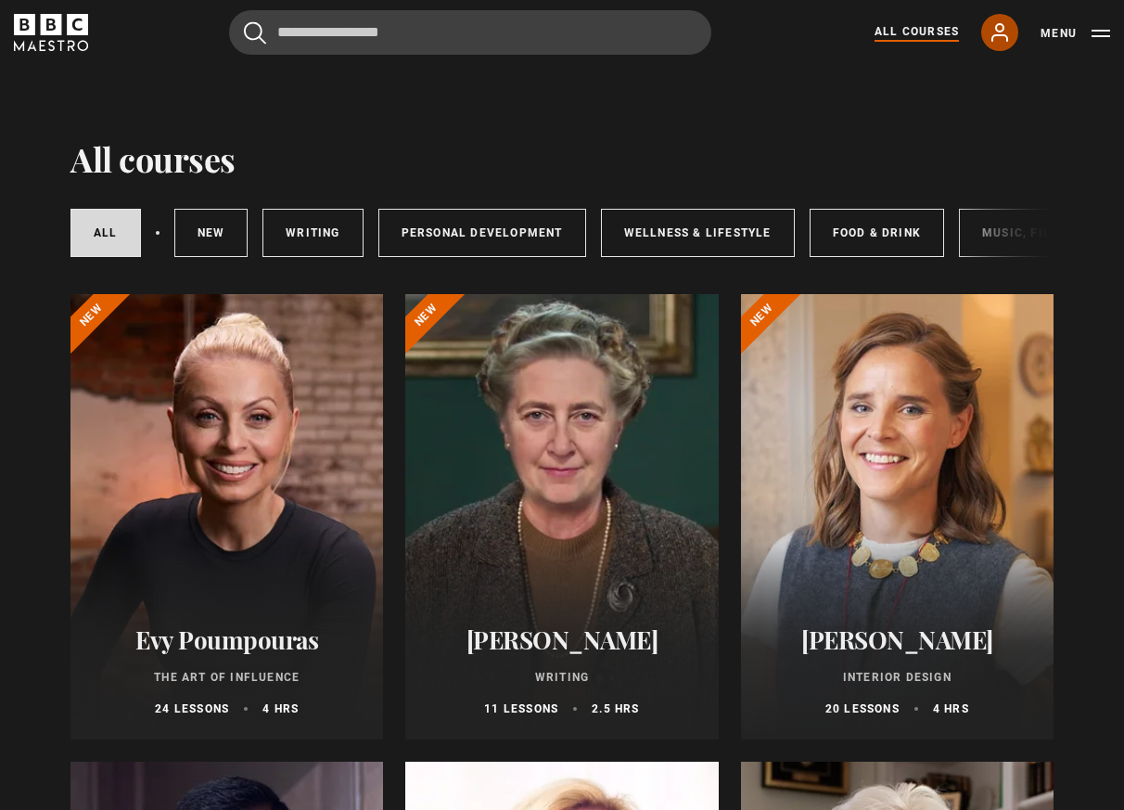
click at [1003, 38] on icon at bounding box center [1000, 32] width 22 height 22
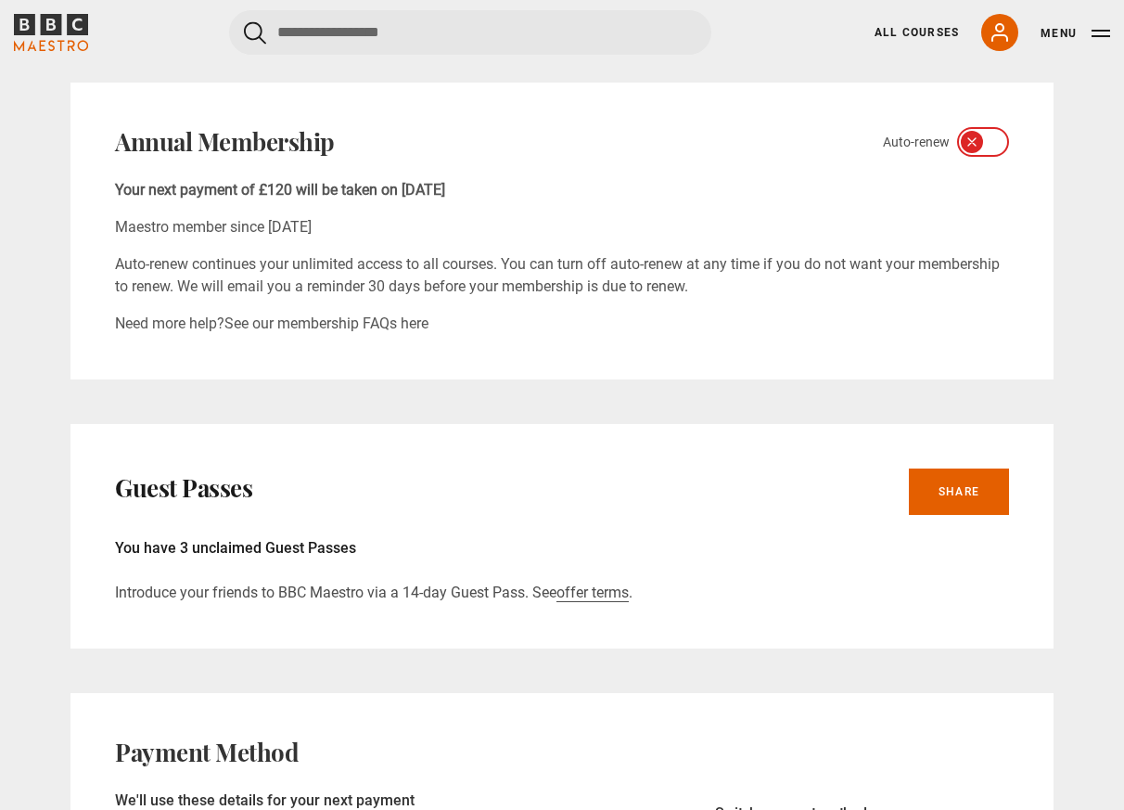
scroll to position [757, 0]
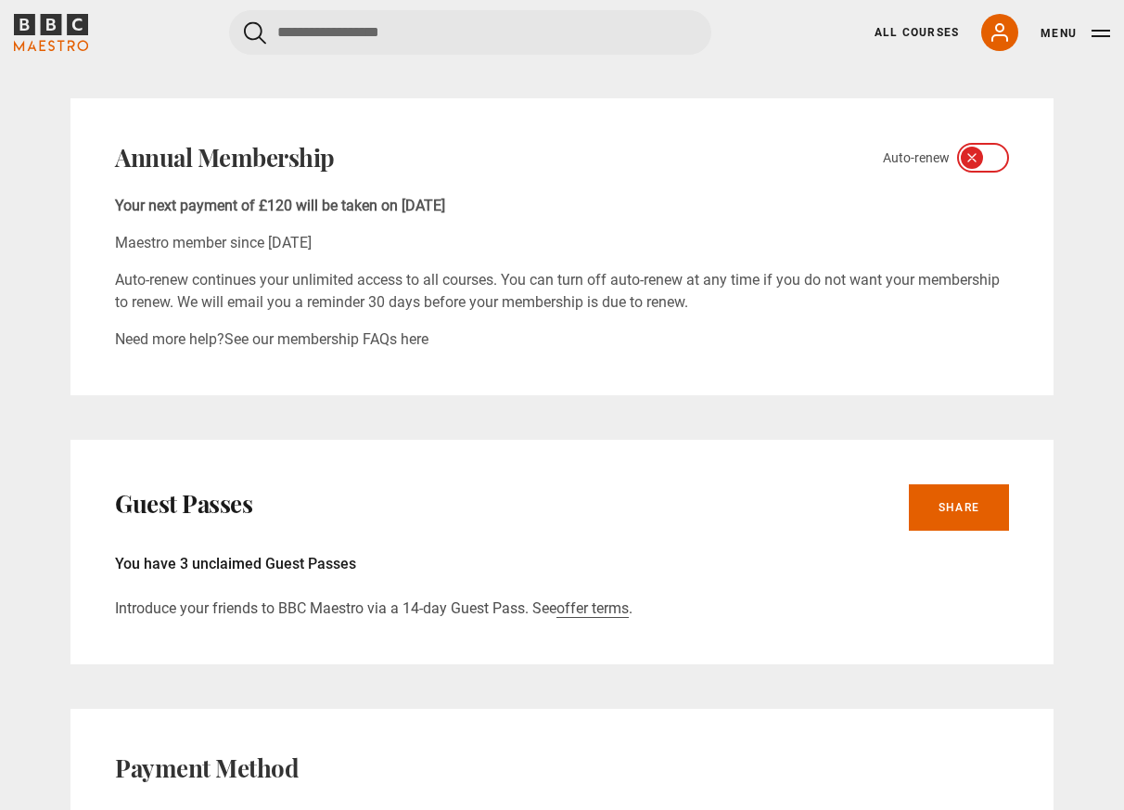
click at [965, 166] on div at bounding box center [983, 158] width 52 height 30
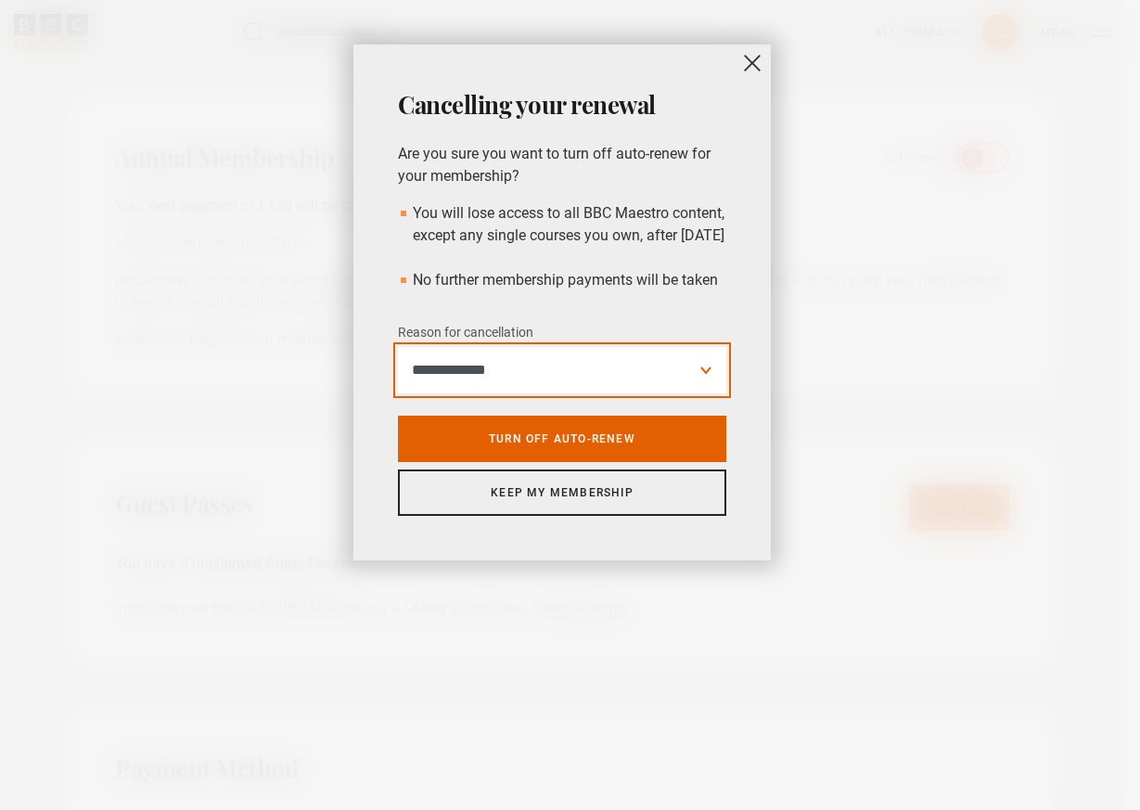
click at [398, 347] on select "**********" at bounding box center [562, 370] width 328 height 46
select select "*********"
click option "**********" at bounding box center [0, 0] width 0 height 0
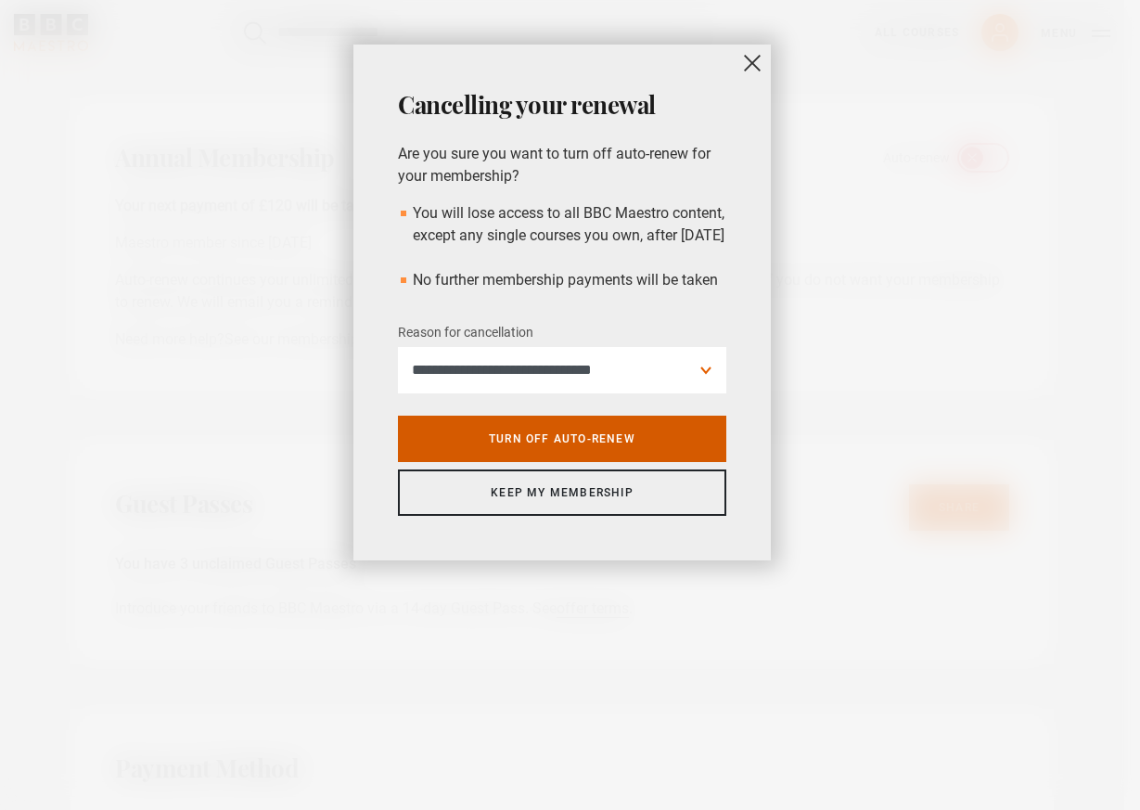
click at [603, 462] on link "Turn off auto-renew" at bounding box center [562, 438] width 328 height 46
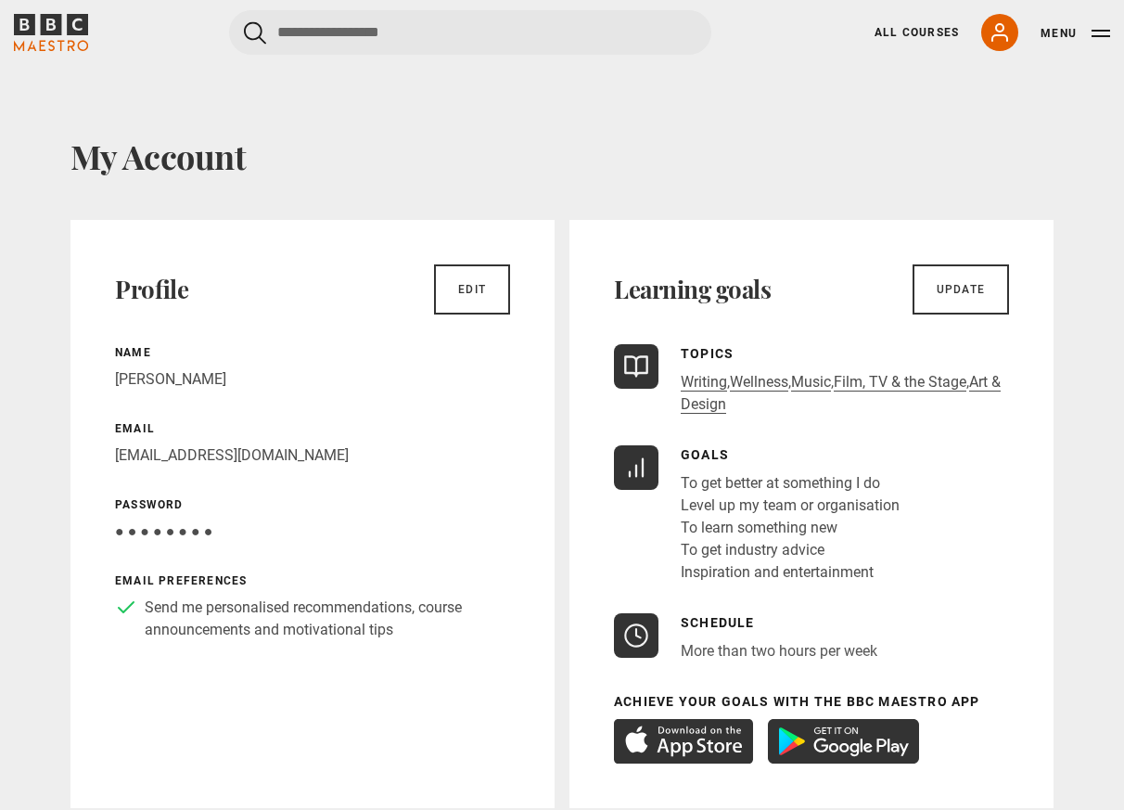
scroll to position [0, 0]
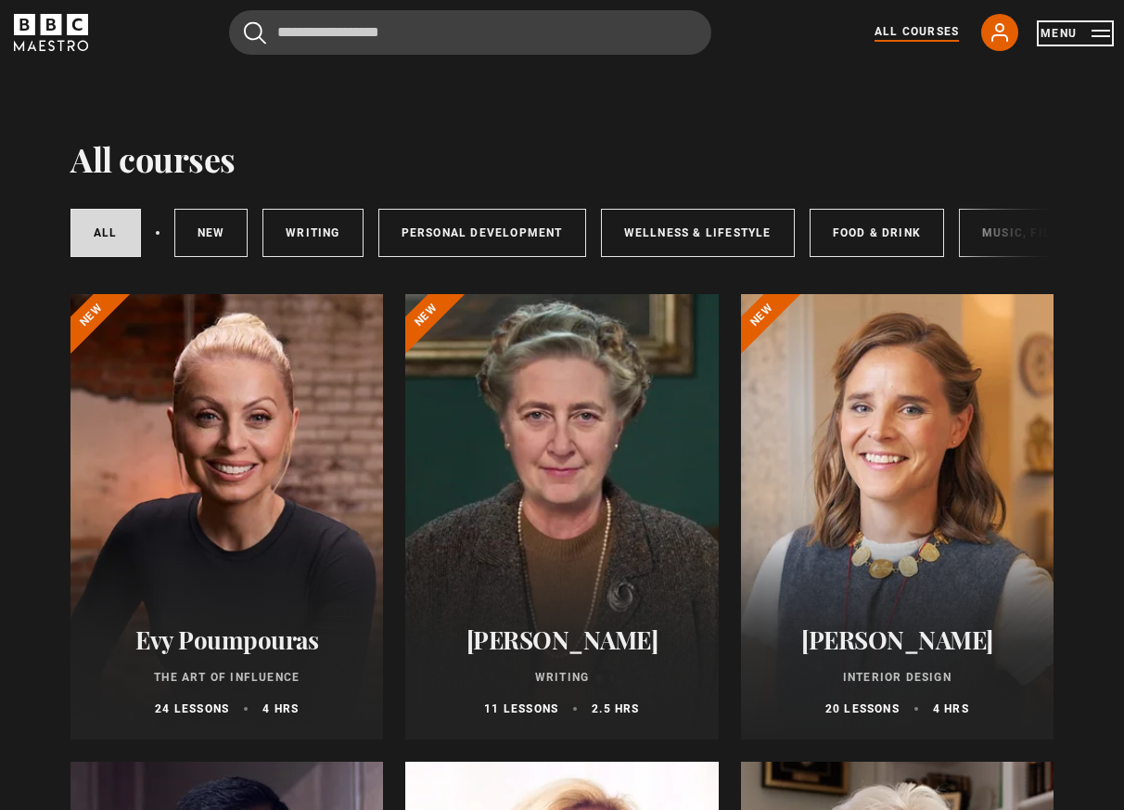
click at [1059, 36] on button "Menu" at bounding box center [1076, 33] width 70 height 19
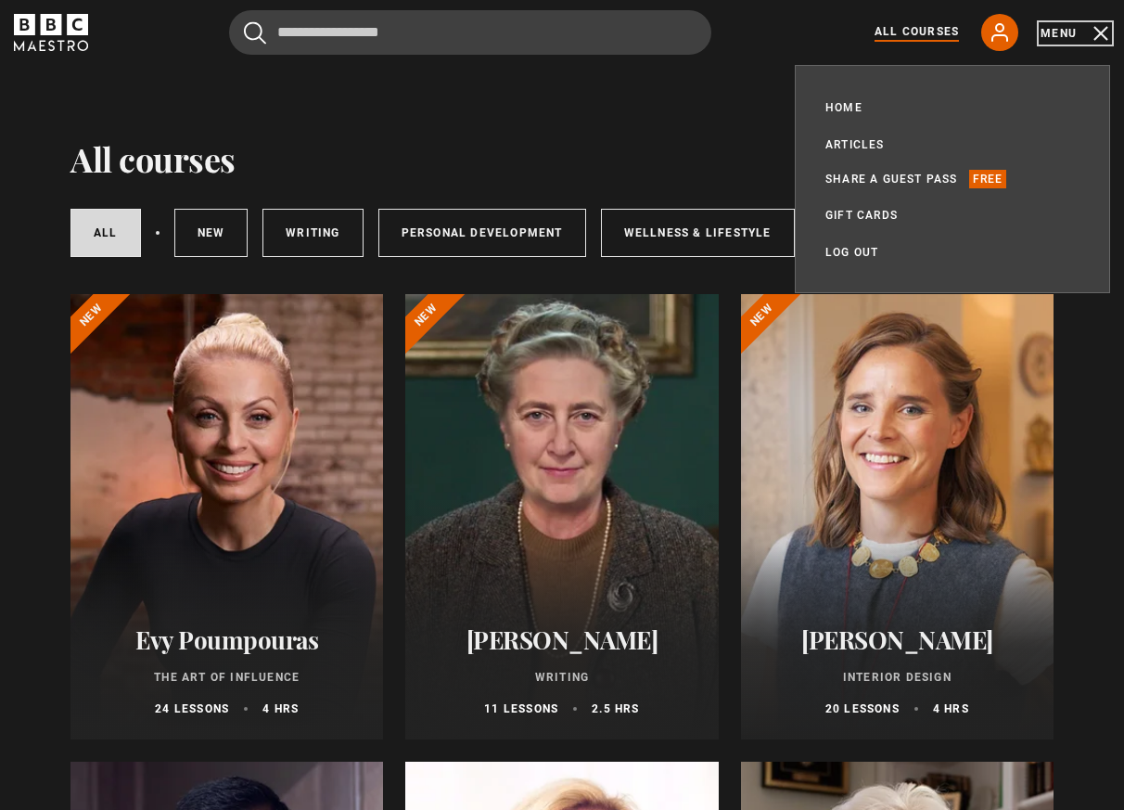
click at [1087, 36] on button "Menu" at bounding box center [1076, 33] width 70 height 19
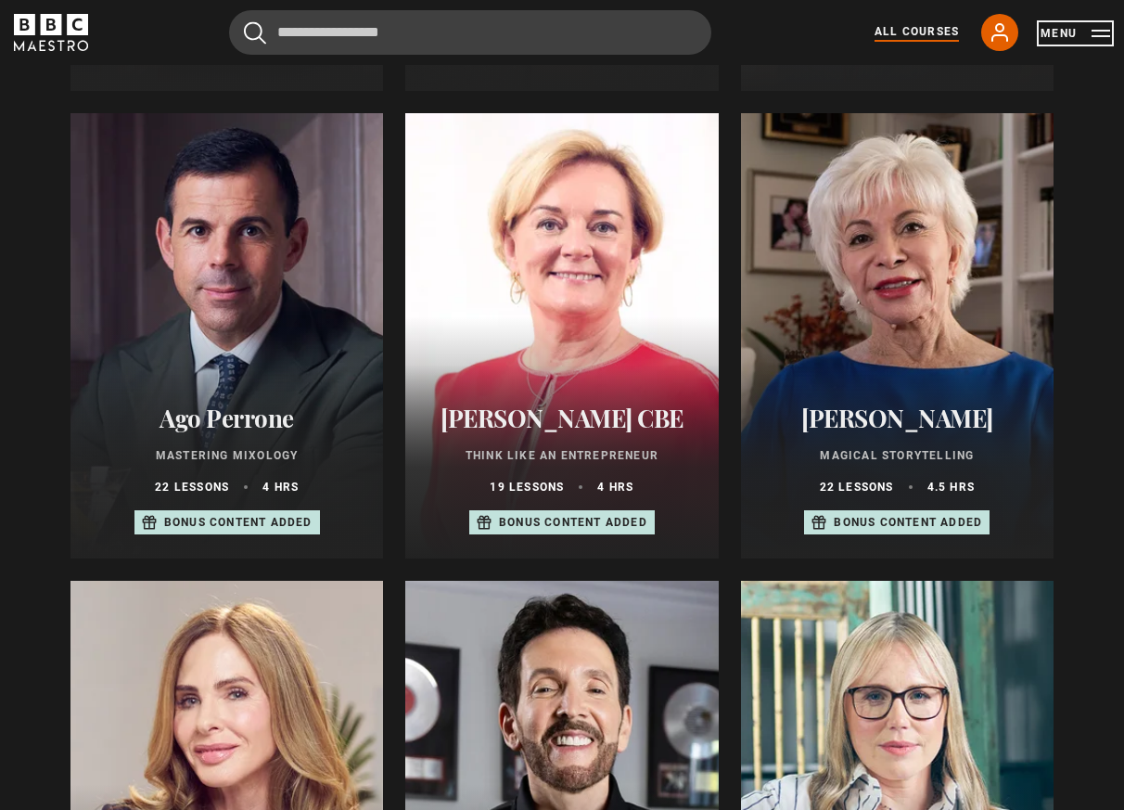
scroll to position [473, 0]
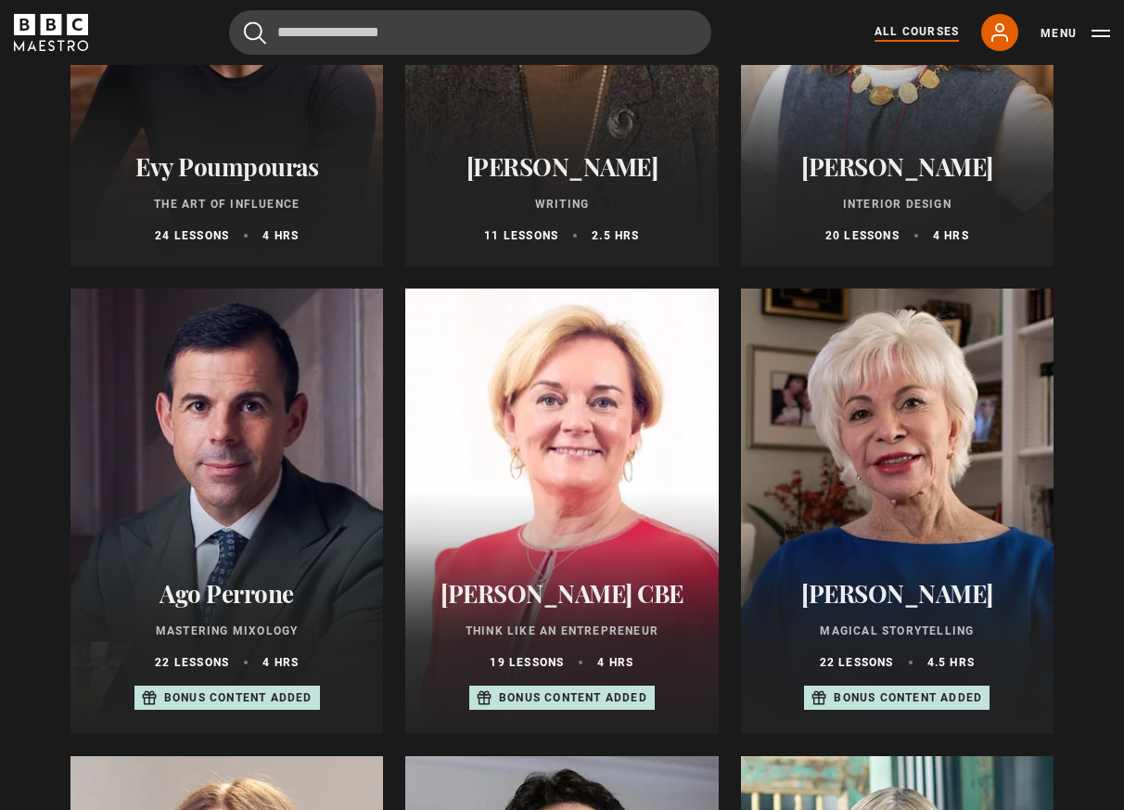
click at [59, 18] on icon "BBC Maestro" at bounding box center [51, 24] width 21 height 21
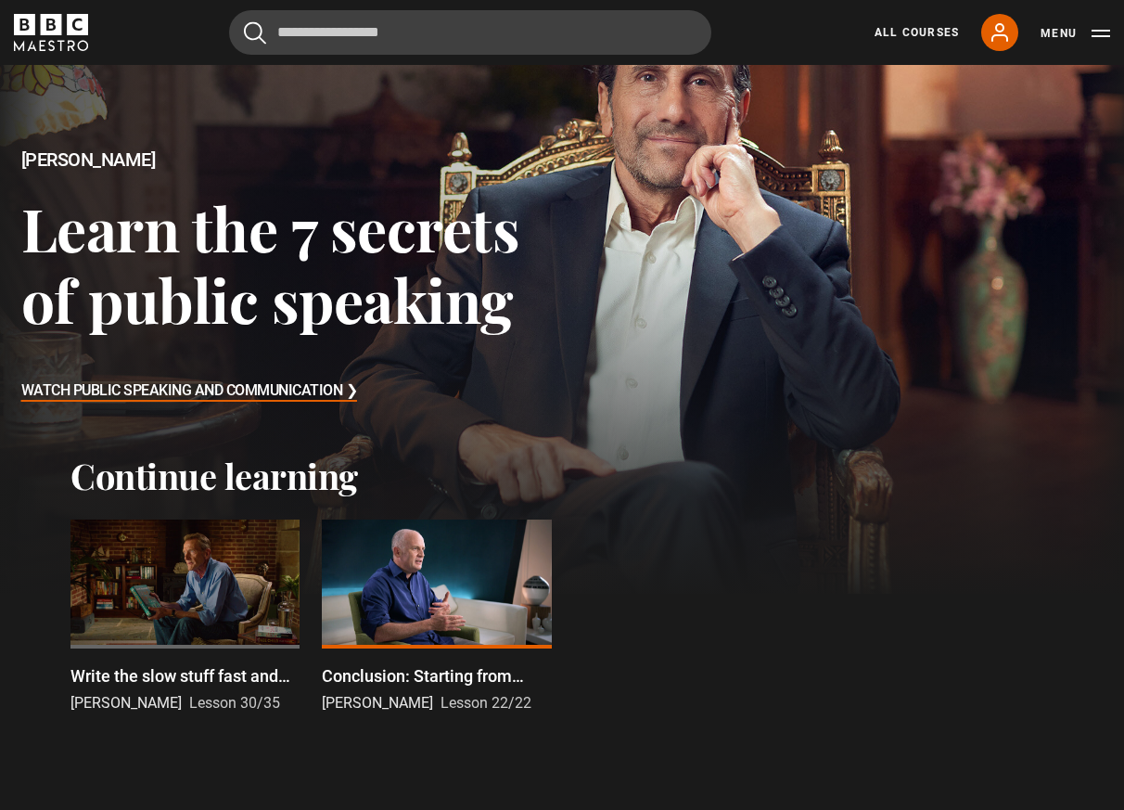
scroll to position [233, 0]
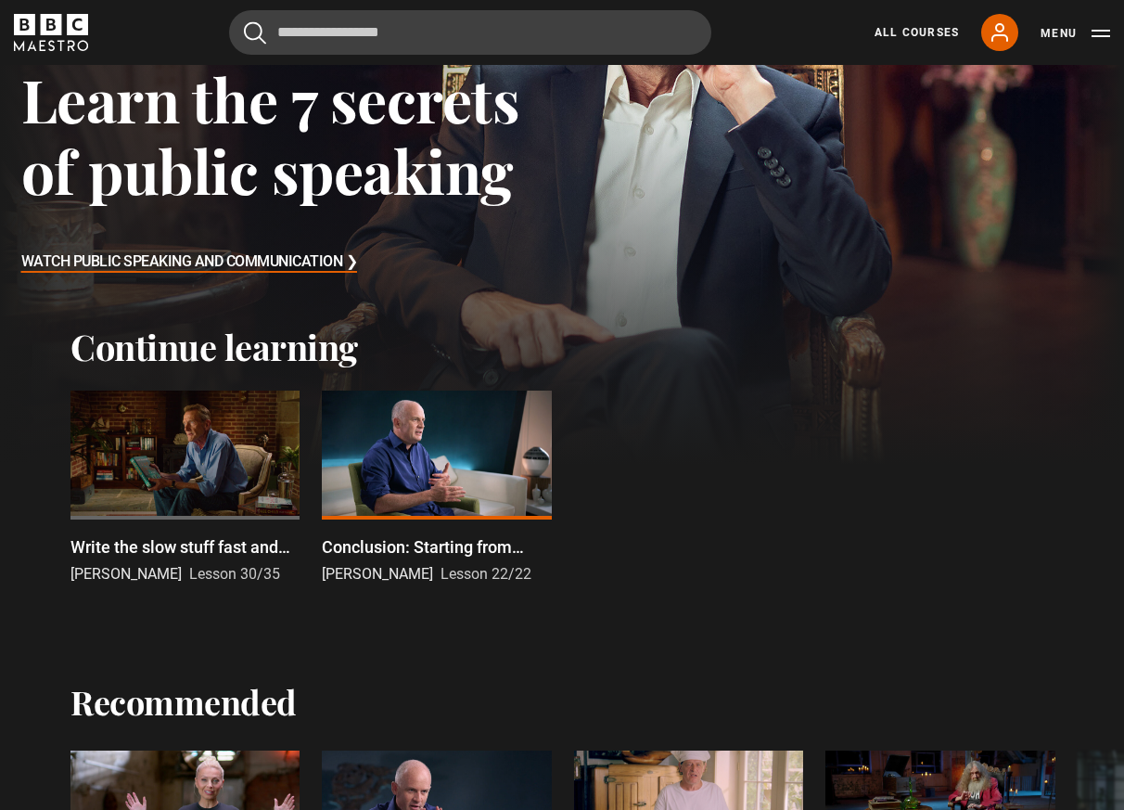
click at [121, 453] on div at bounding box center [184, 454] width 229 height 129
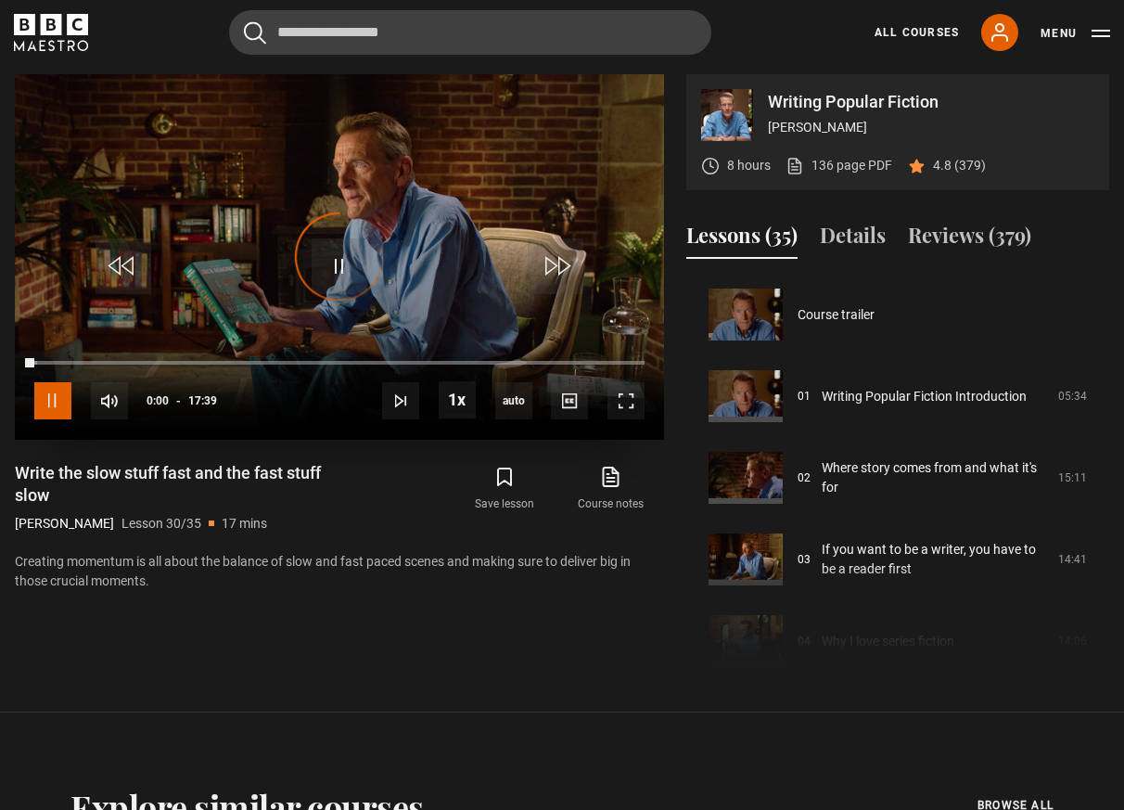
scroll to position [2367, 0]
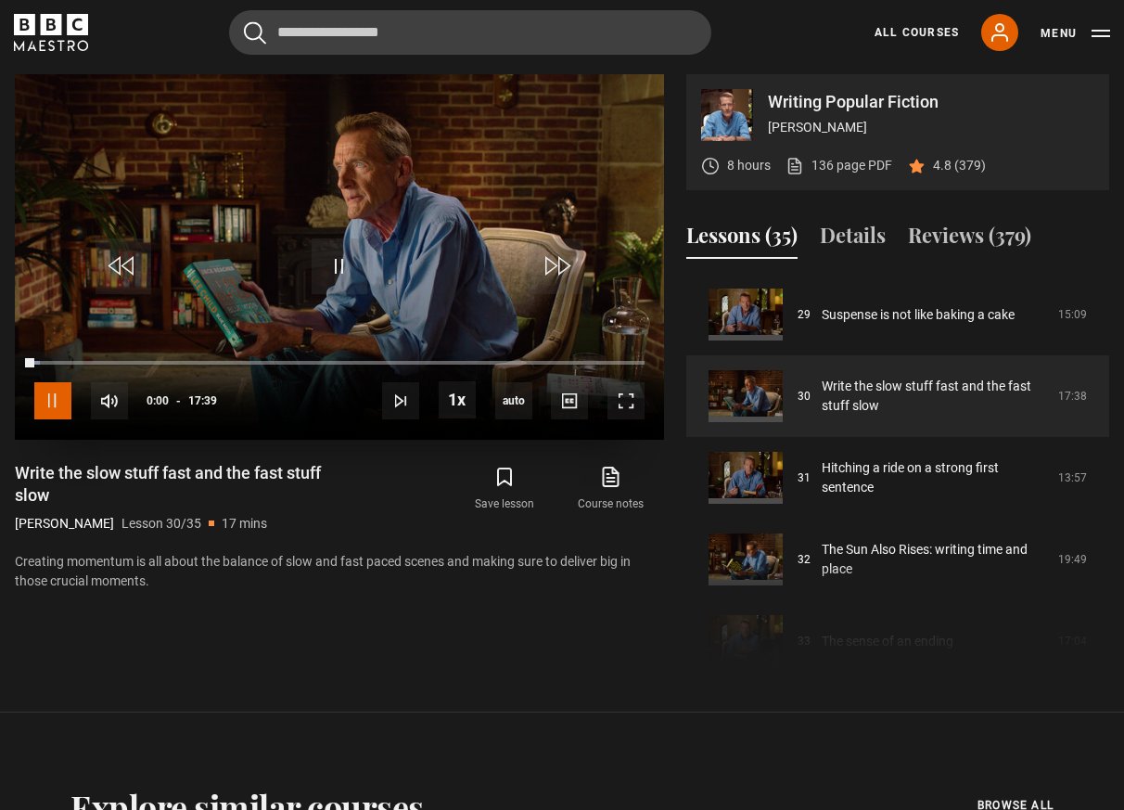
click at [59, 414] on span "Video Player" at bounding box center [52, 400] width 37 height 37
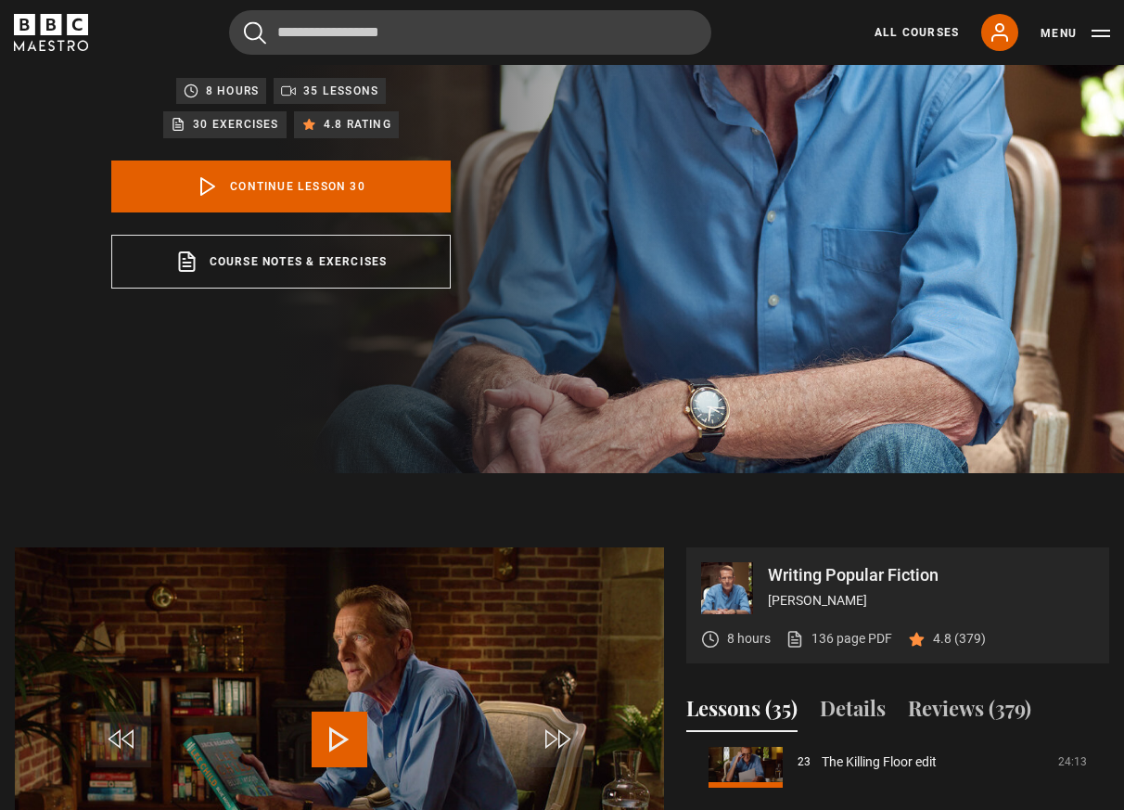
scroll to position [0, 0]
